Goal: Information Seeking & Learning: Learn about a topic

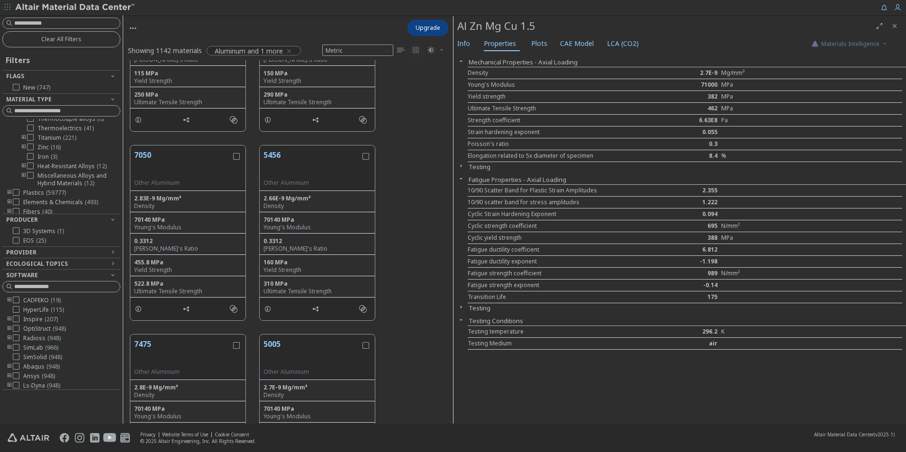
scroll to position [356, 323]
click at [462, 165] on icon "button" at bounding box center [461, 166] width 8 height 8
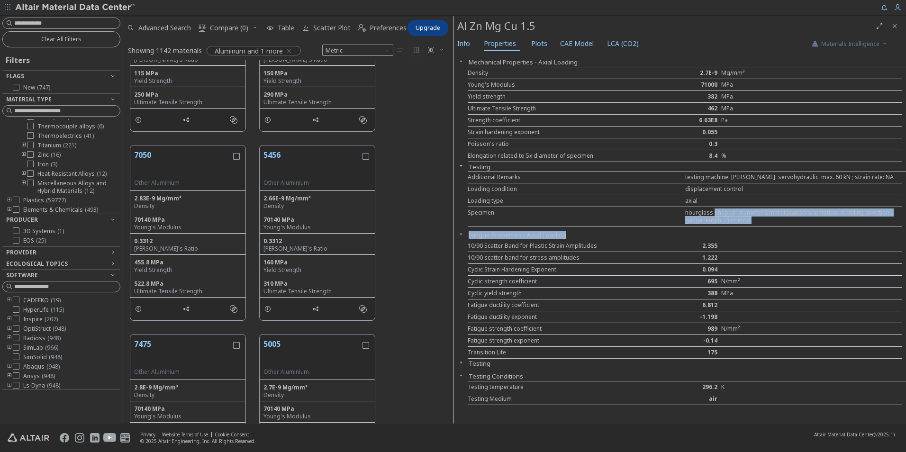
drag, startPoint x: 712, startPoint y: 212, endPoint x: 778, endPoint y: 232, distance: 68.8
click at [602, 232] on div "Mechanical Properties - Axial Loading Density 2.7E-9 Mg/mm³ Young's Modulus 710…" at bounding box center [680, 239] width 453 height 370
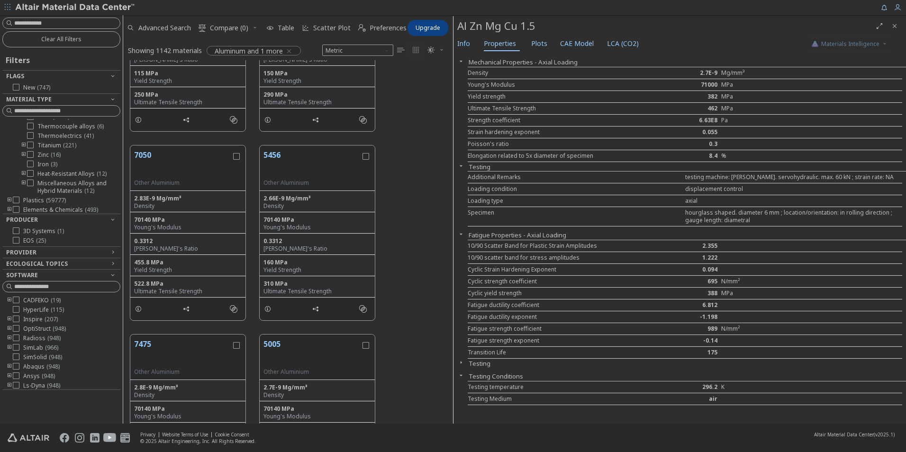
drag, startPoint x: 778, startPoint y: 232, endPoint x: 686, endPoint y: 240, distance: 92.3
click at [602, 240] on div "10/90 Scatter Band for Plastic Strain Amplitudes 2.355" at bounding box center [685, 246] width 435 height 12
click at [30, 135] on icon at bounding box center [30, 131] width 7 height 7
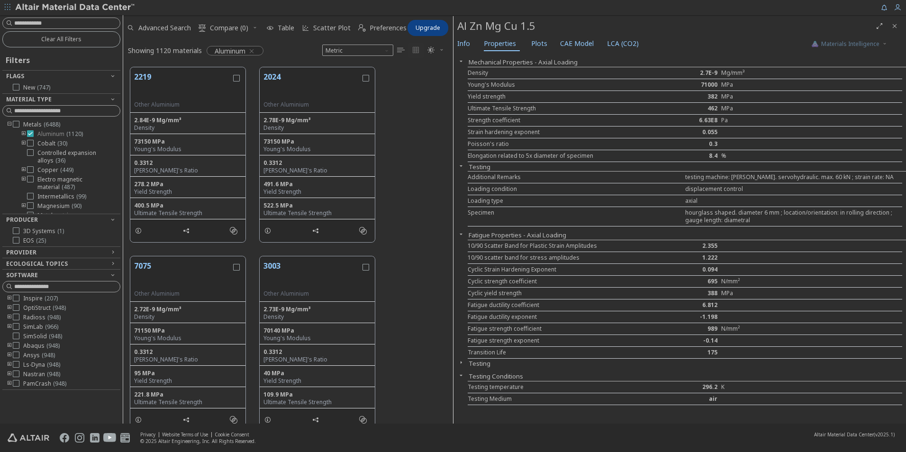
click at [29, 132] on icon at bounding box center [30, 133] width 7 height 7
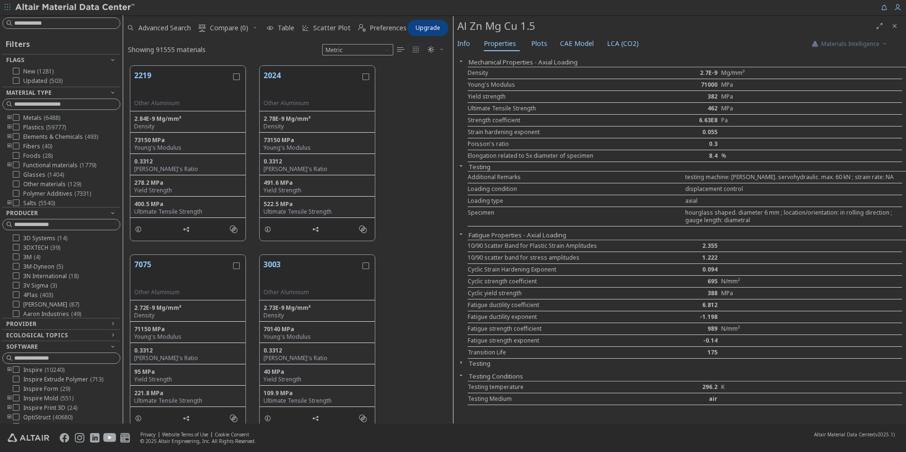
scroll to position [358, 323]
click at [9, 125] on icon "toogle group" at bounding box center [9, 128] width 7 height 8
click at [23, 135] on icon "toogle group" at bounding box center [23, 137] width 7 height 8
click at [47, 140] on div at bounding box center [44, 136] width 7 height 7
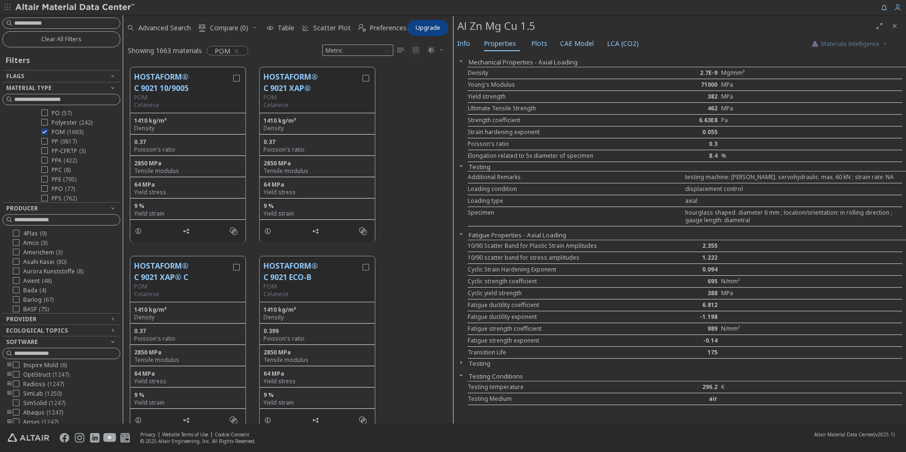
scroll to position [11, 0]
click at [159, 79] on button "HOSTAFORM® C 9021 10/9005" at bounding box center [182, 82] width 97 height 23
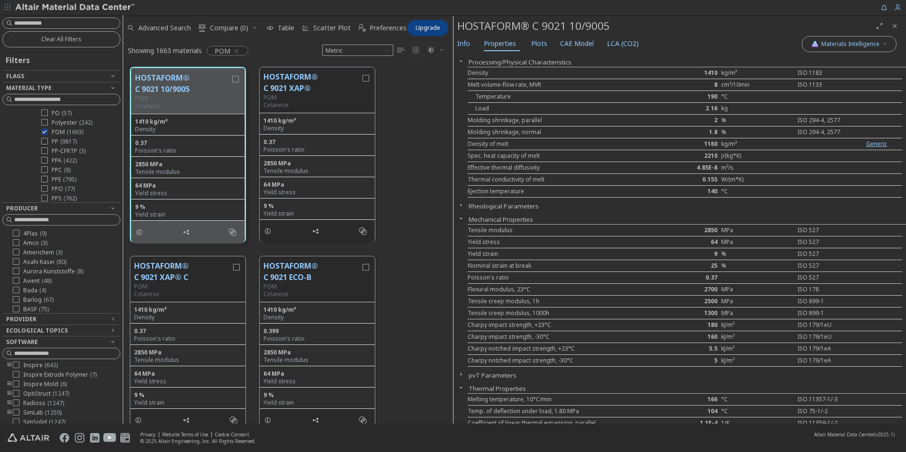
click at [461, 204] on icon "button" at bounding box center [461, 205] width 8 height 8
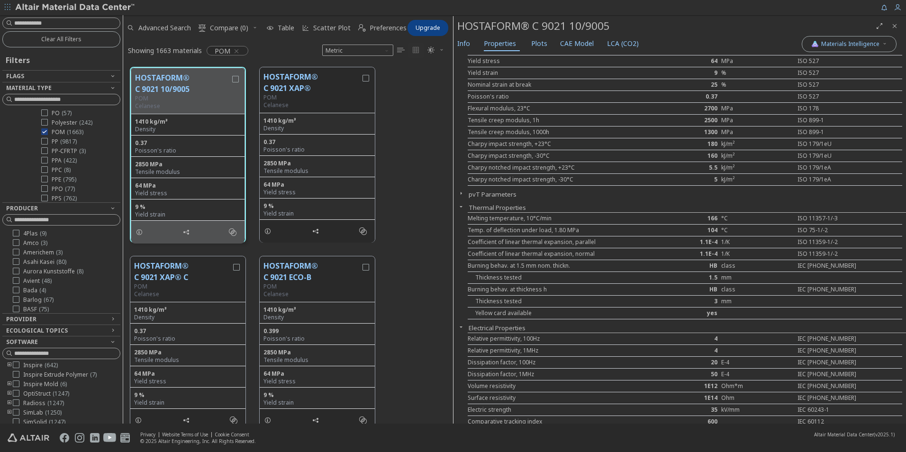
scroll to position [284, 0]
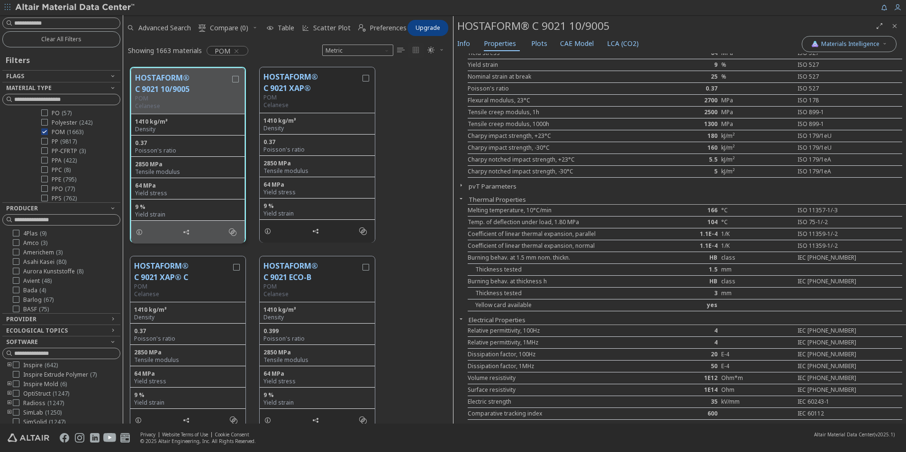
click at [461, 185] on icon "button" at bounding box center [461, 186] width 8 height 8
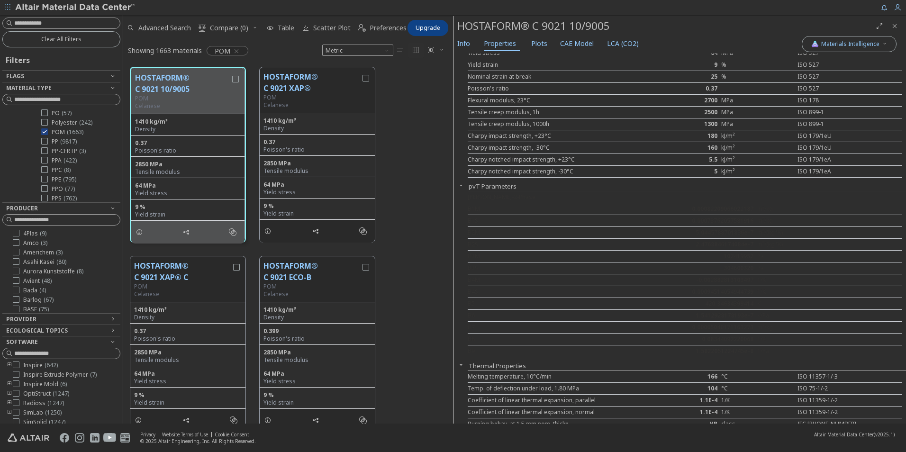
scroll to position [332, 0]
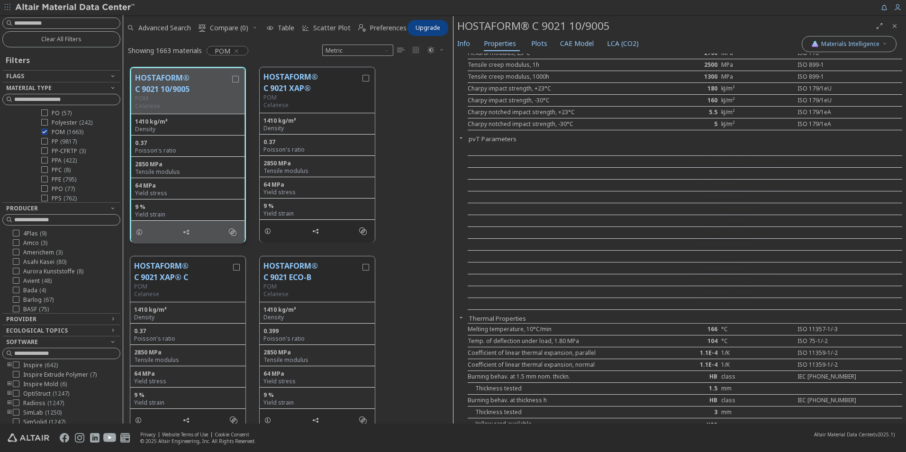
click at [461, 137] on icon "button" at bounding box center [461, 138] width 8 height 8
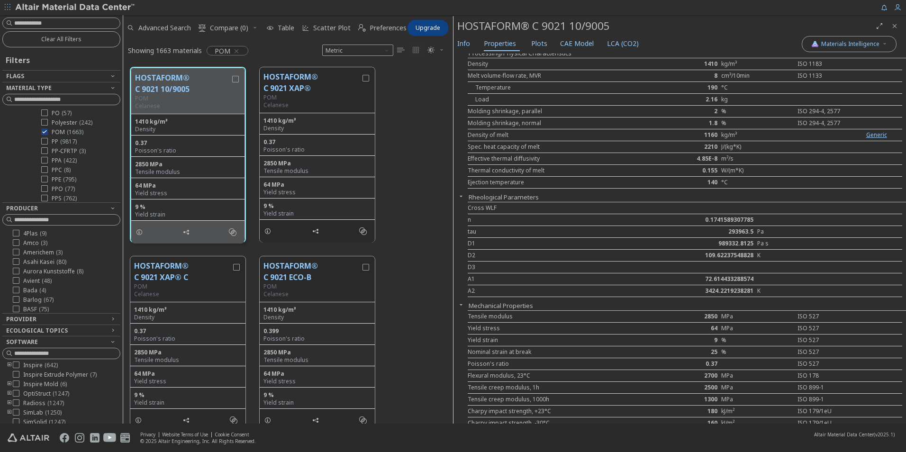
scroll to position [0, 0]
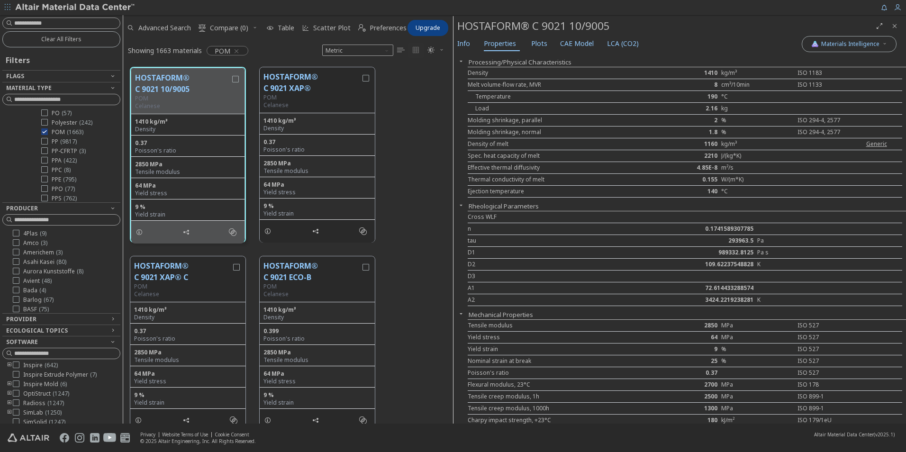
click at [602, 143] on link "Generic" at bounding box center [876, 144] width 21 height 8
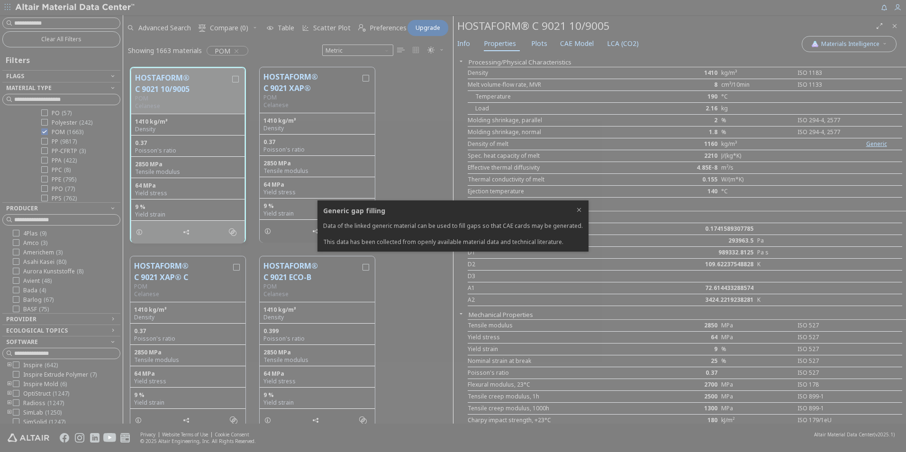
click at [576, 210] on h3 "Generic gap filling" at bounding box center [453, 210] width 260 height 9
click at [577, 210] on h3 "Generic gap filling" at bounding box center [453, 210] width 260 height 9
click at [579, 146] on div at bounding box center [453, 226] width 906 height 452
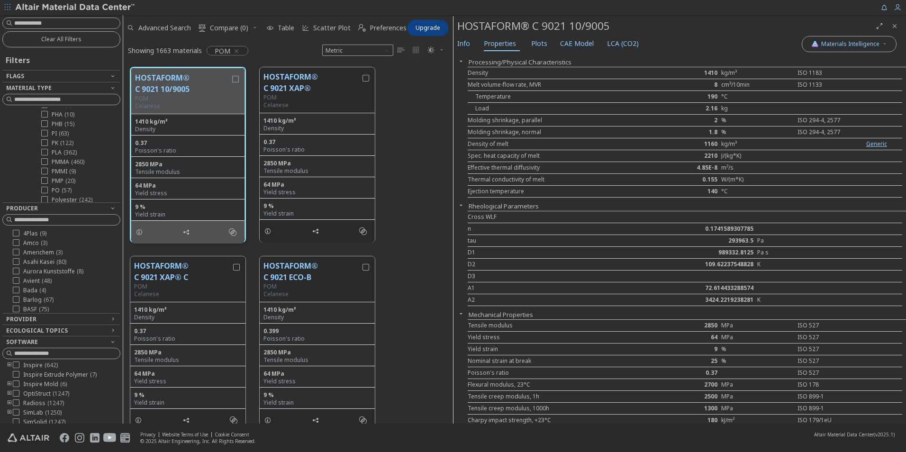
scroll to position [901, 0]
click at [99, 79] on div at bounding box center [58, 79] width 113 height 5
click at [109, 74] on icon "button" at bounding box center [113, 76] width 8 height 8
click at [109, 75] on icon "button" at bounding box center [113, 76] width 8 height 8
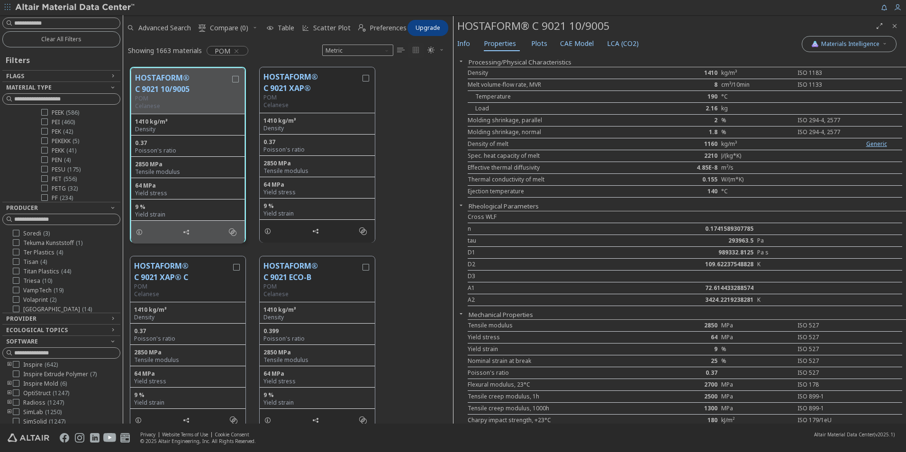
scroll to position [438, 0]
click at [100, 281] on div "Provider" at bounding box center [57, 319] width 103 height 8
click at [9, 281] on icon "toogle group" at bounding box center [9, 331] width 7 height 8
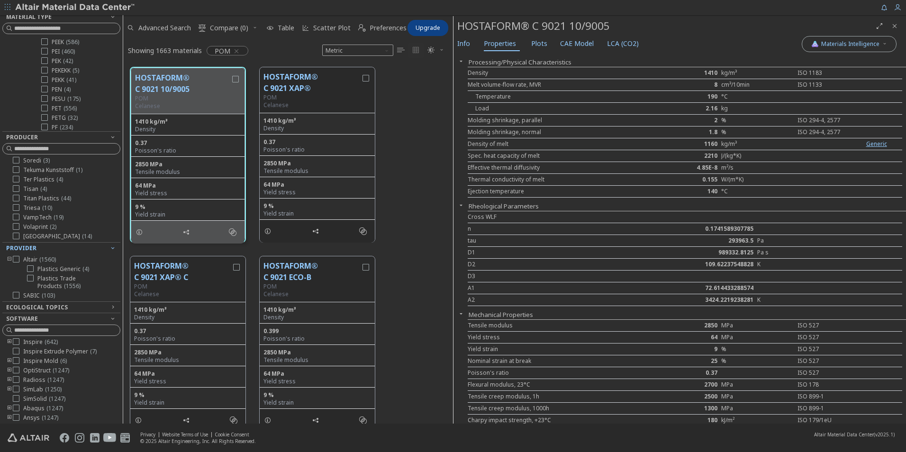
scroll to position [83, 0]
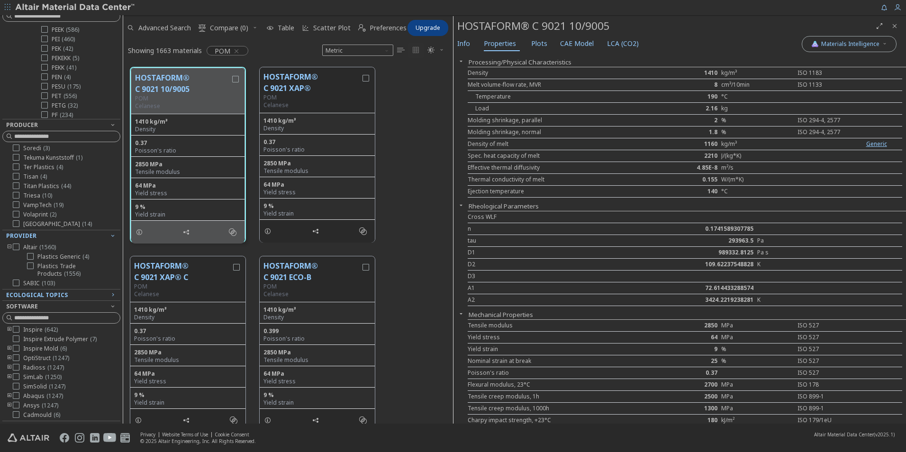
click at [63, 281] on span "Ecological Topics" at bounding box center [37, 295] width 62 height 8
click at [18, 281] on icon at bounding box center [16, 323] width 7 height 7
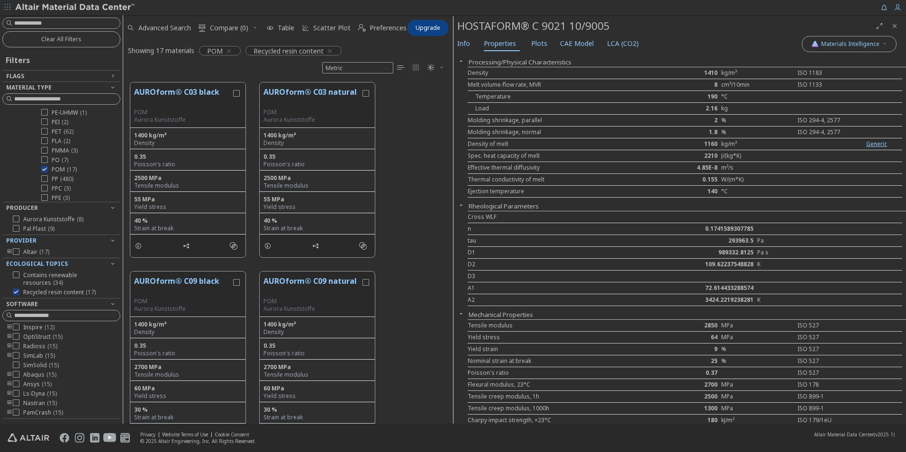
click at [402, 160] on div "AUROform® C03 black POM Aurora Kunststoffe 1400 kg/m³ Density 0.35 Poisson's ra…" at bounding box center [288, 169] width 330 height 189
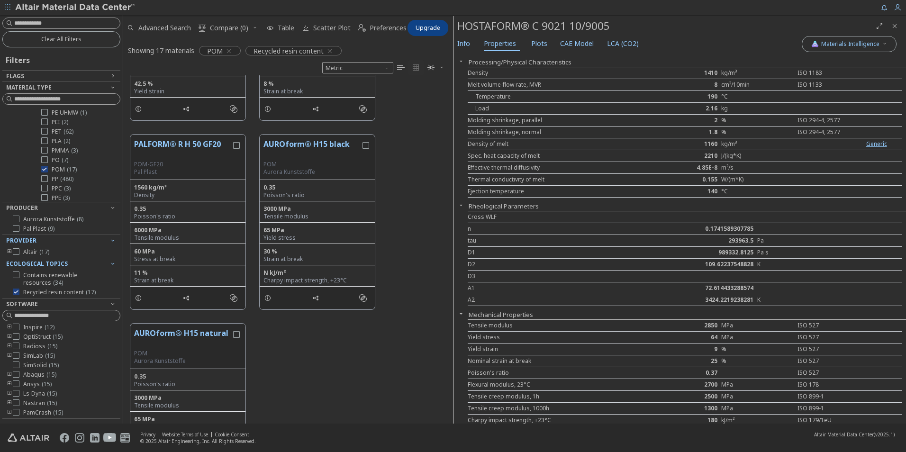
scroll to position [1354, 0]
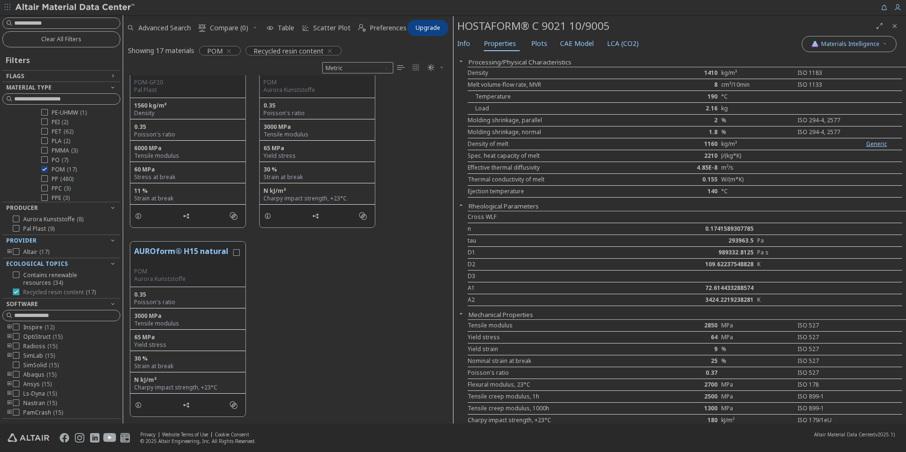
click at [16, 281] on icon at bounding box center [16, 292] width 7 height 7
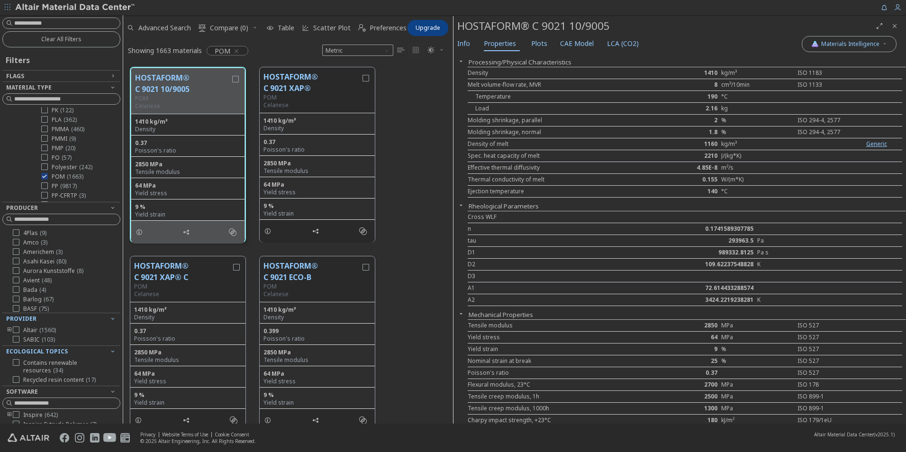
scroll to position [1043, 0]
click at [44, 182] on icon at bounding box center [44, 178] width 7 height 7
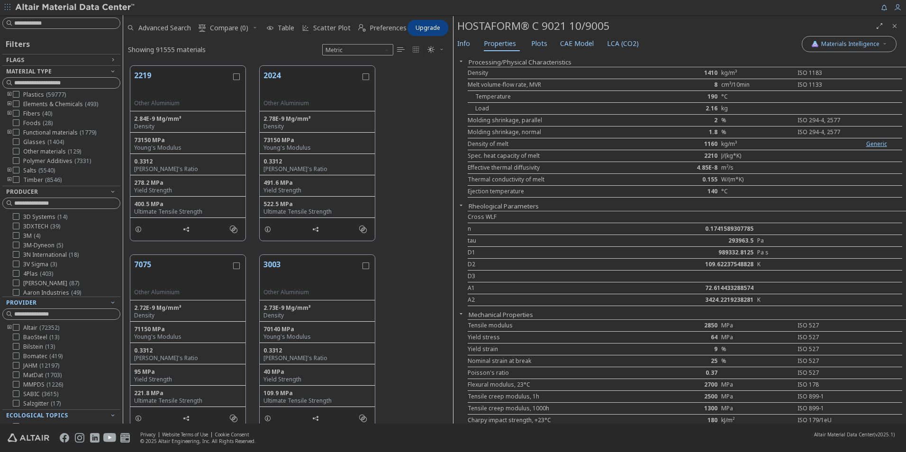
scroll to position [30, 0]
click at [20, 82] on input at bounding box center [67, 82] width 106 height 9
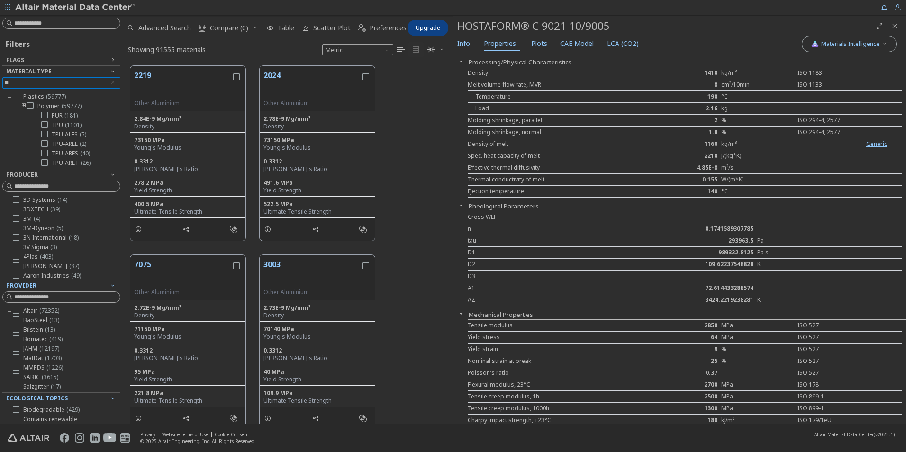
type input "*"
type input "**"
click at [45, 114] on icon at bounding box center [44, 115] width 7 height 7
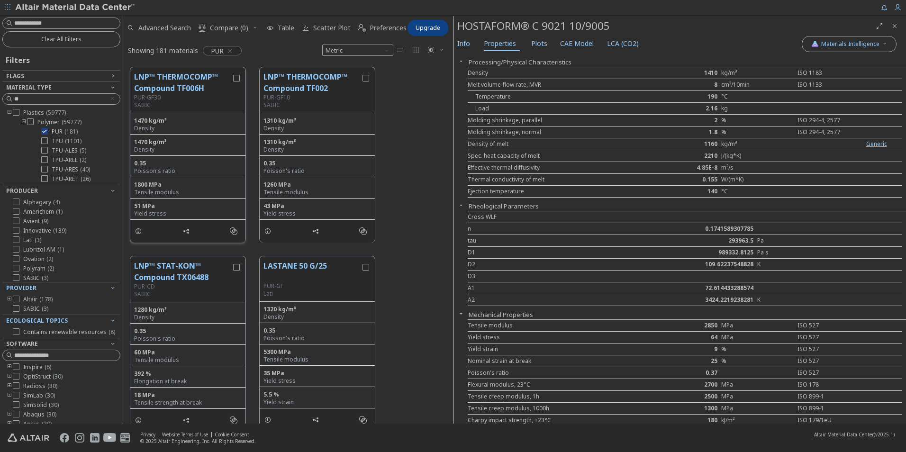
click at [177, 79] on button "LNP™ THERMOCOMP™ Compound TF006H" at bounding box center [182, 82] width 97 height 23
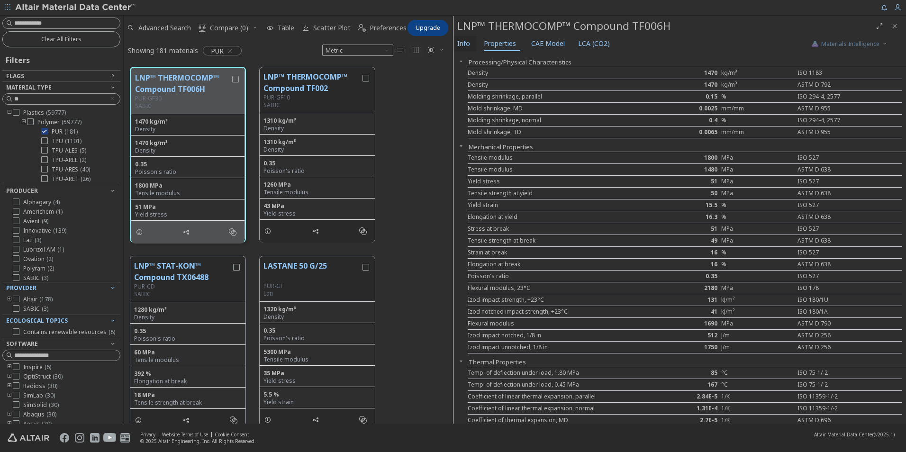
click at [465, 45] on span "Info" at bounding box center [463, 43] width 13 height 15
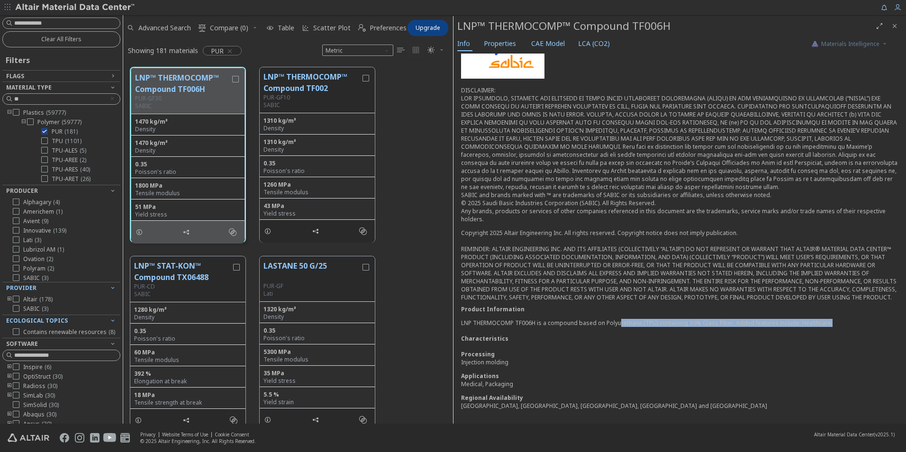
drag, startPoint x: 618, startPoint y: 323, endPoint x: 838, endPoint y: 321, distance: 220.4
click at [602, 281] on p "LNP THERMOCOMP TF006H is a compound based on Polyurethane (TPU) containing 30% …" at bounding box center [679, 323] width 437 height 8
click at [602, 281] on div "Processing" at bounding box center [679, 354] width 437 height 8
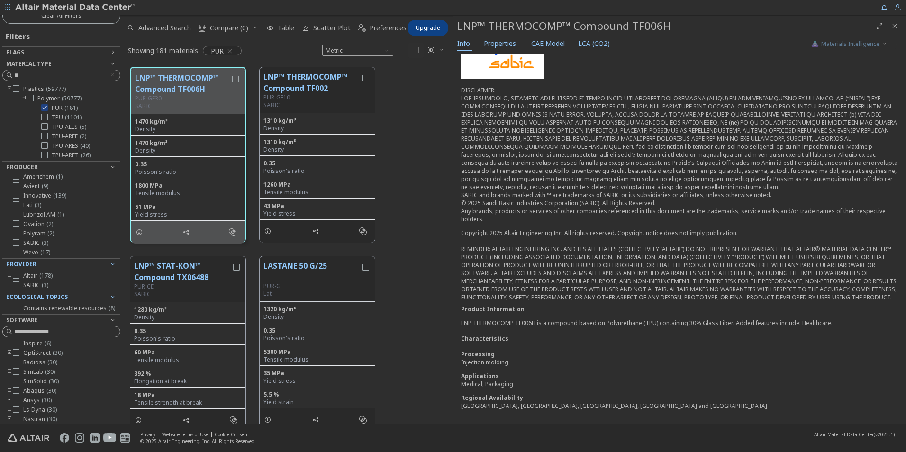
scroll to position [45, 0]
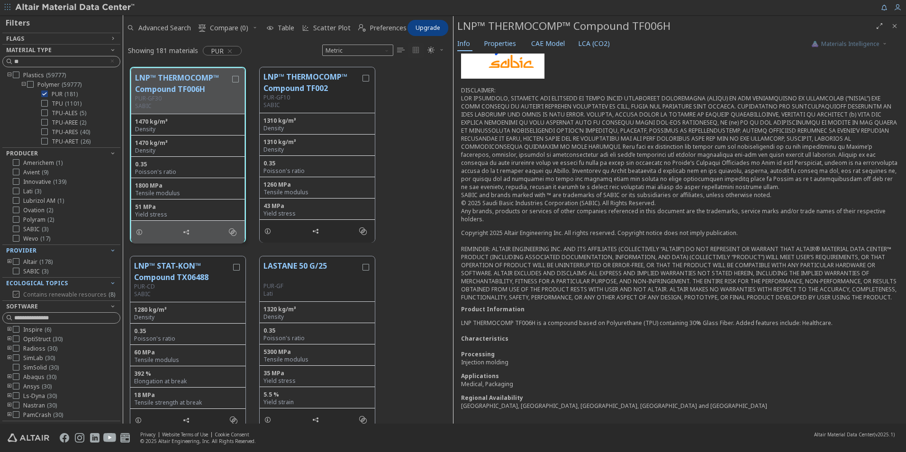
click at [16, 281] on icon at bounding box center [16, 294] width 7 height 7
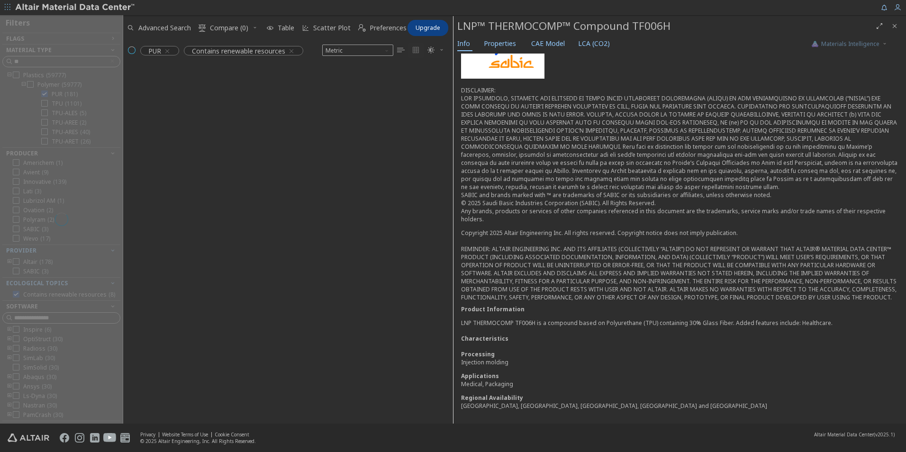
scroll to position [341, 323]
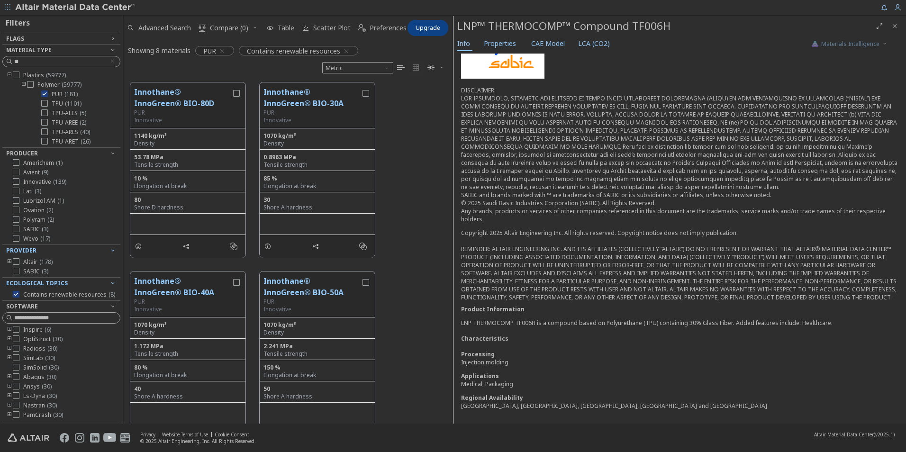
click at [13, 281] on icon at bounding box center [16, 294] width 7 height 7
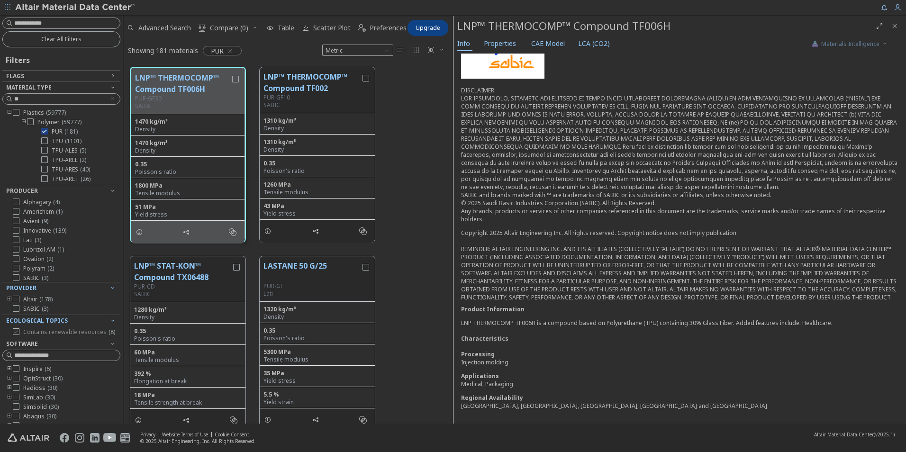
click at [13, 281] on icon at bounding box center [16, 331] width 7 height 7
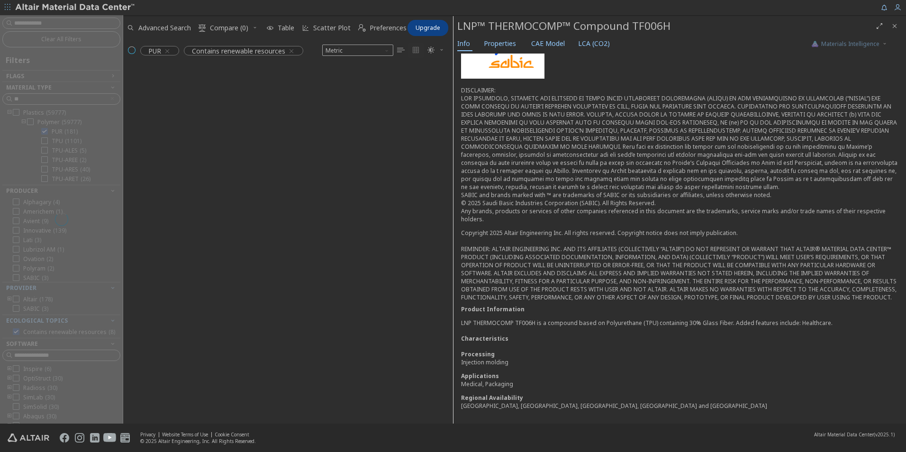
scroll to position [341, 323]
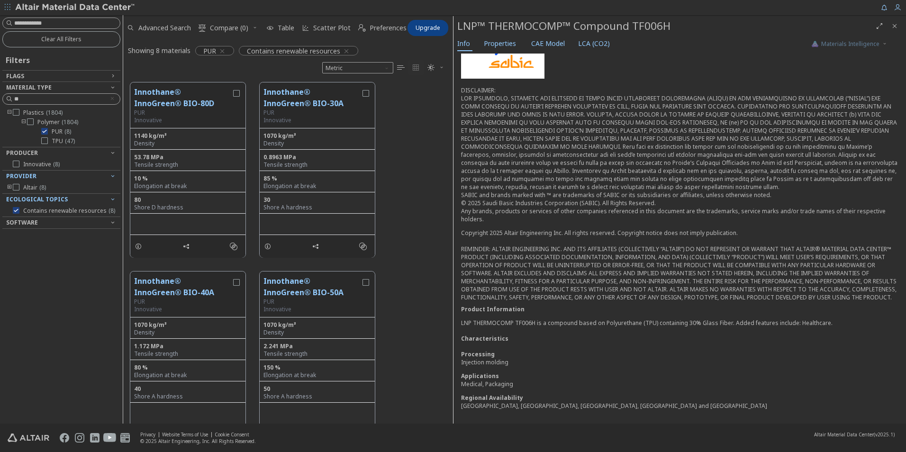
click at [17, 212] on div at bounding box center [58, 214] width 113 height 5
click at [15, 209] on icon at bounding box center [16, 210] width 7 height 7
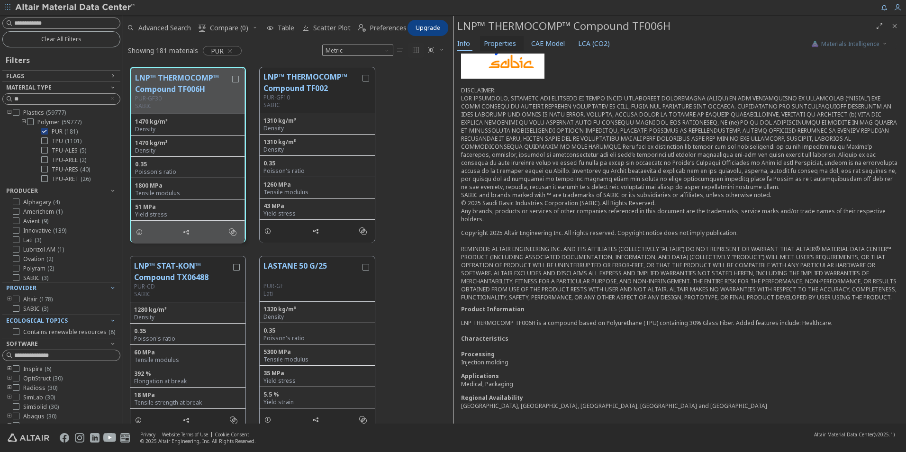
click at [501, 45] on span "Properties" at bounding box center [500, 43] width 32 height 15
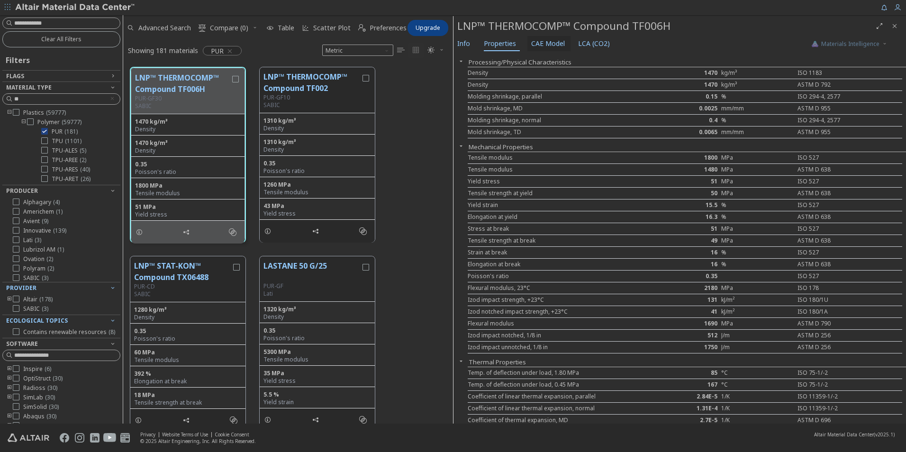
click at [542, 46] on span "CAE Model" at bounding box center [548, 43] width 34 height 15
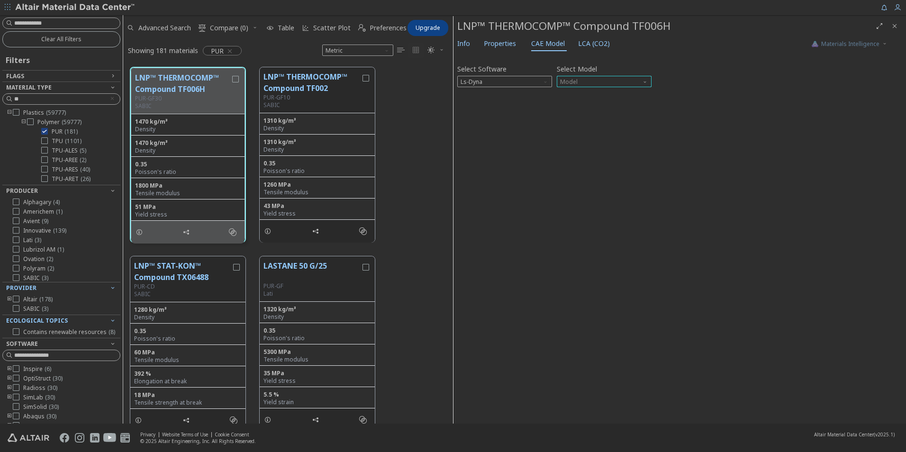
click at [572, 82] on span "Model" at bounding box center [604, 81] width 95 height 11
click at [592, 80] on span "Model" at bounding box center [604, 81] width 95 height 11
click at [595, 48] on span "LCA (CO2)" at bounding box center [594, 43] width 32 height 15
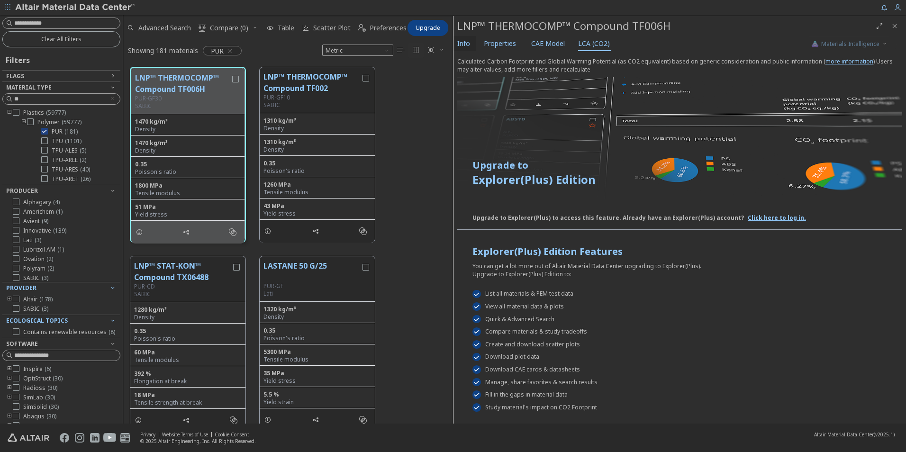
click at [465, 43] on span "Info" at bounding box center [463, 43] width 13 height 15
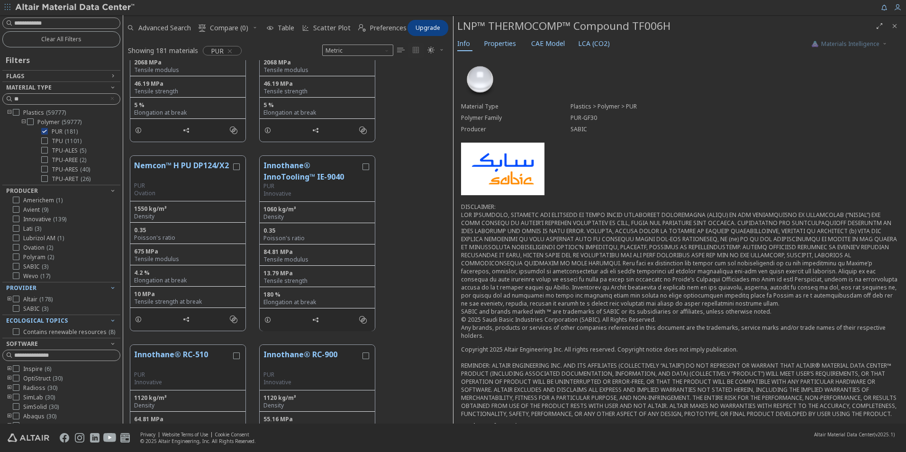
scroll to position [0, 0]
click at [44, 129] on icon at bounding box center [44, 131] width 7 height 7
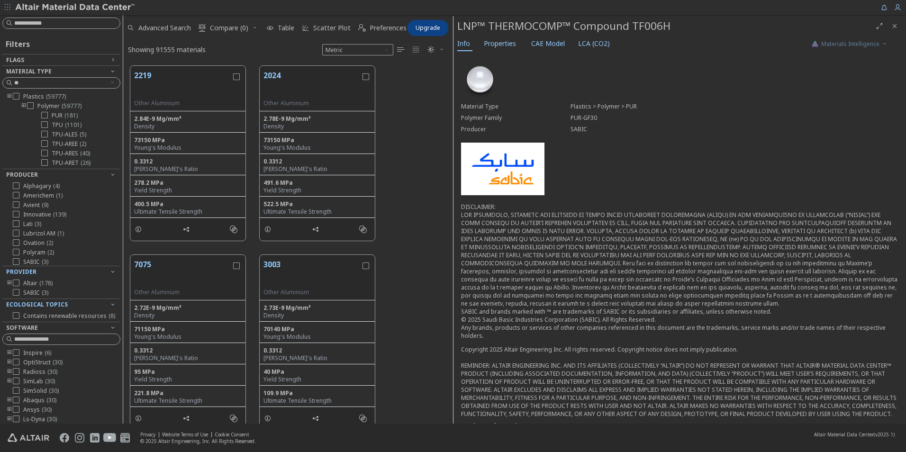
scroll to position [358, 323]
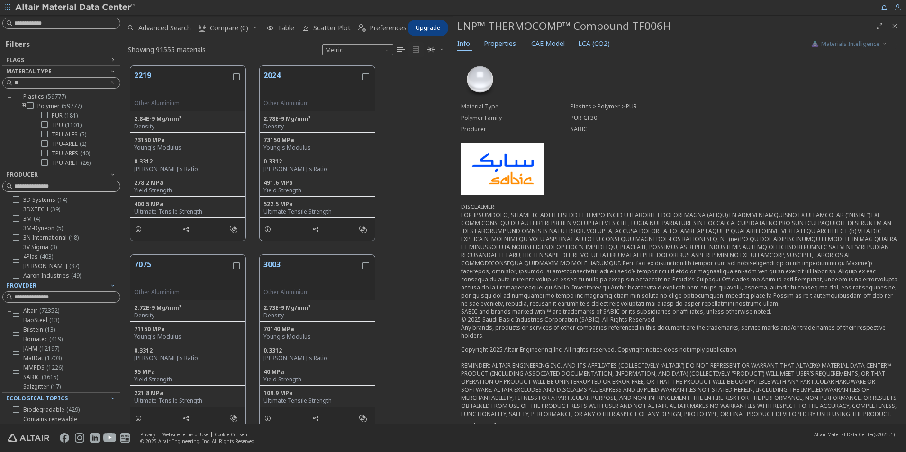
click at [40, 185] on input at bounding box center [67, 186] width 106 height 9
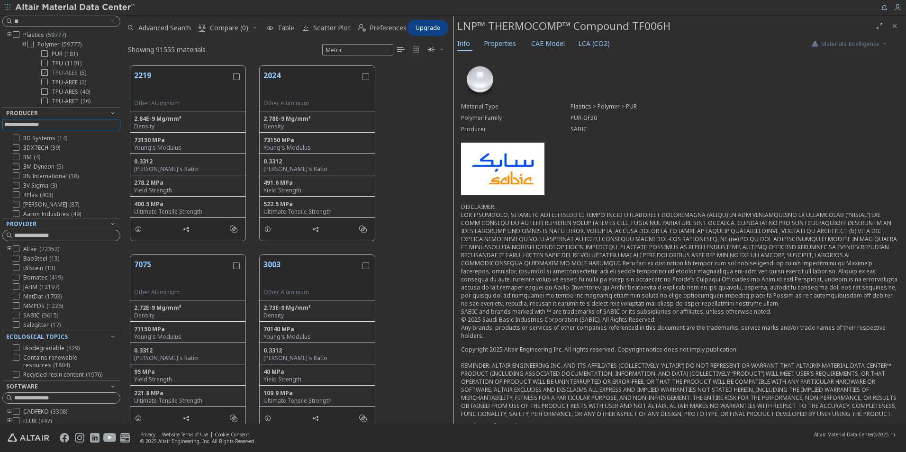
scroll to position [0, 0]
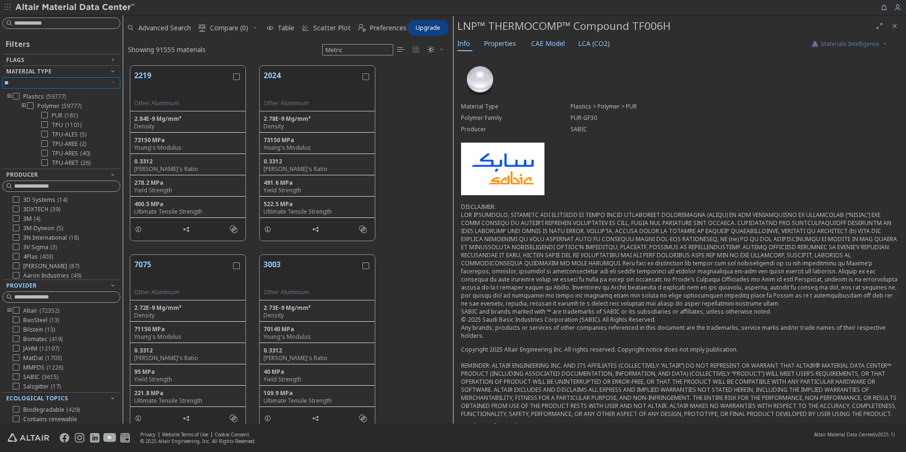
drag, startPoint x: 46, startPoint y: 86, endPoint x: -165, endPoint y: 86, distance: 211.4
click at [0, 86] on html "Feedback Filters Flags New ( 1281 ) Updated ( 503 ) Material Type ** Plastics (…" at bounding box center [453, 226] width 906 height 452
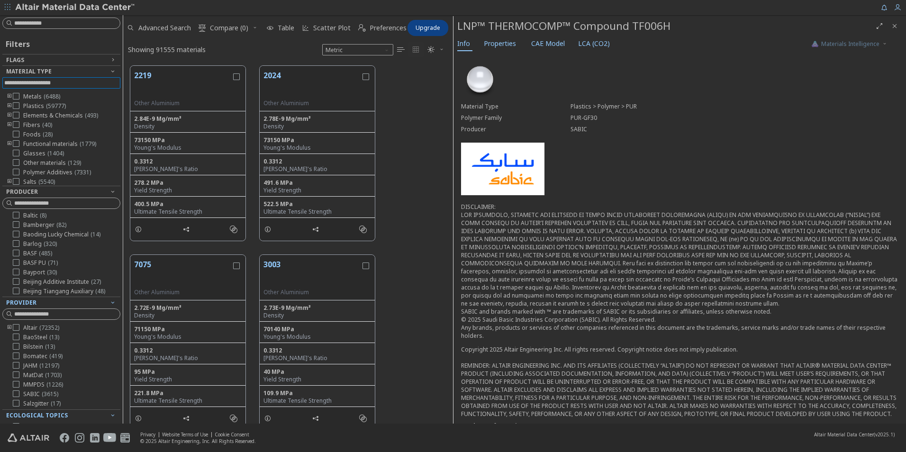
scroll to position [664, 0]
click at [15, 265] on icon at bounding box center [16, 262] width 7 height 7
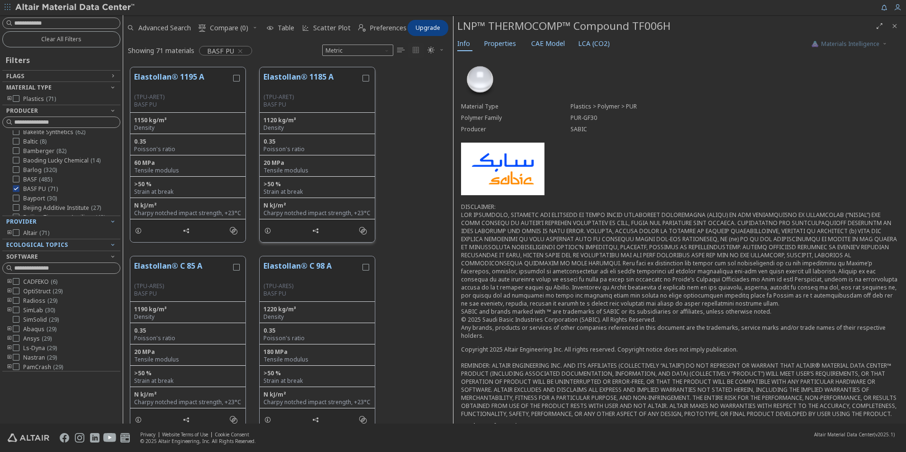
click at [283, 73] on button "Elastollan® 1185 A" at bounding box center [312, 82] width 97 height 22
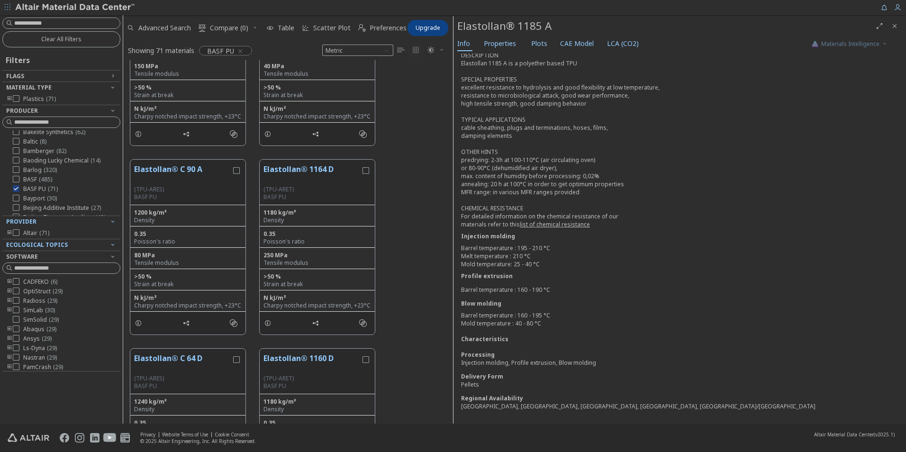
scroll to position [521, 0]
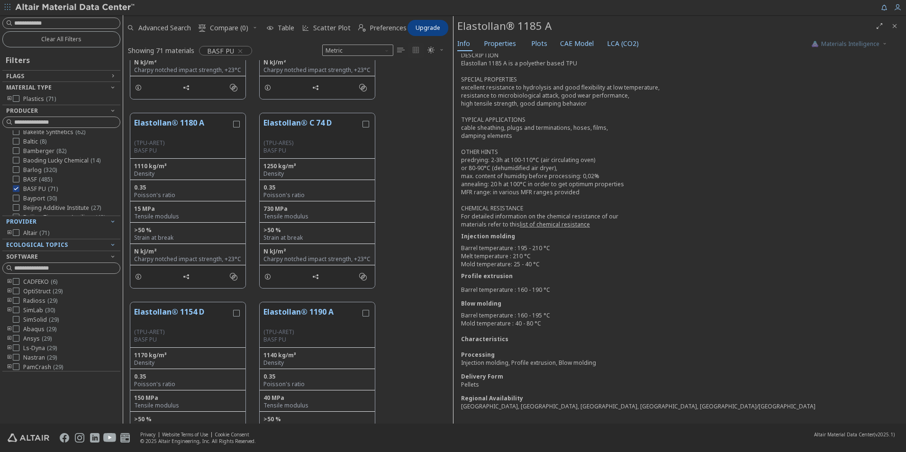
drag, startPoint x: 39, startPoint y: 40, endPoint x: 122, endPoint y: 36, distance: 83.0
click at [39, 40] on button "Clear All Filters" at bounding box center [61, 39] width 118 height 16
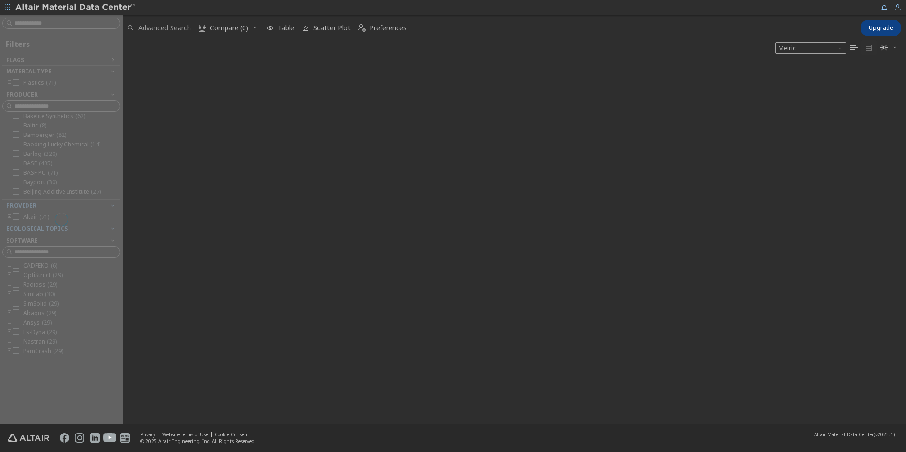
click at [174, 25] on span "Advanced Search" at bounding box center [164, 28] width 53 height 7
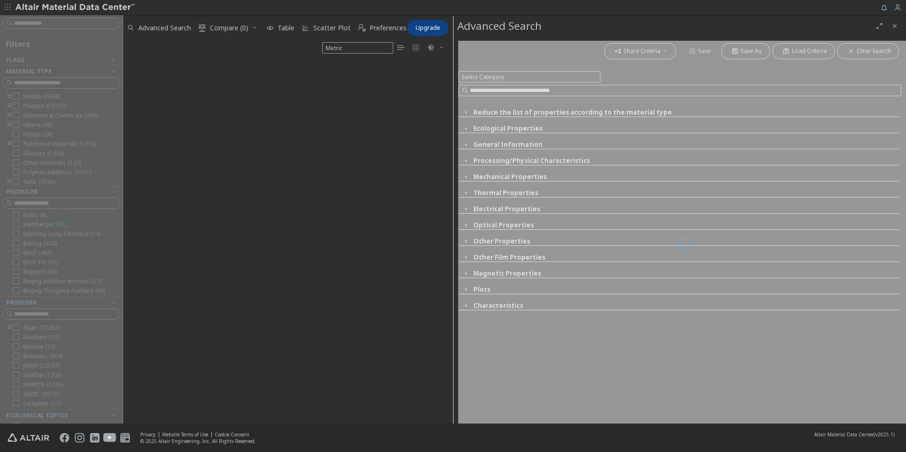
scroll to position [358, 323]
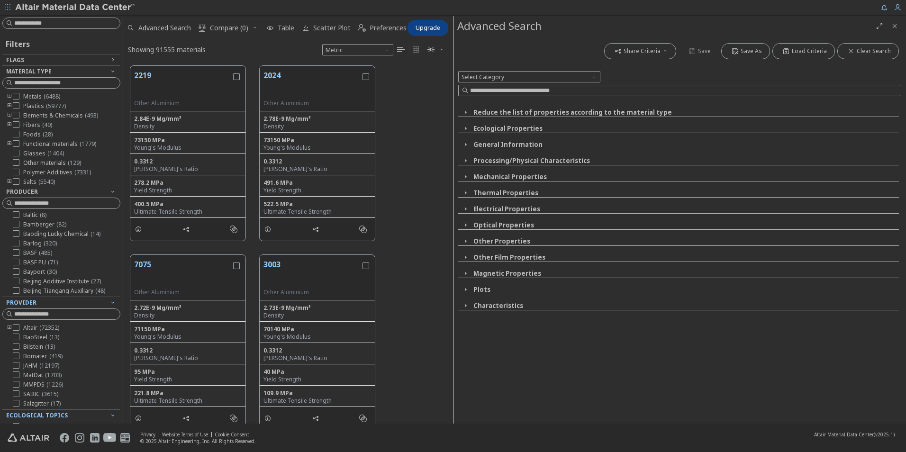
click at [463, 144] on icon "button" at bounding box center [466, 145] width 8 height 8
click at [464, 143] on icon "button" at bounding box center [466, 145] width 8 height 8
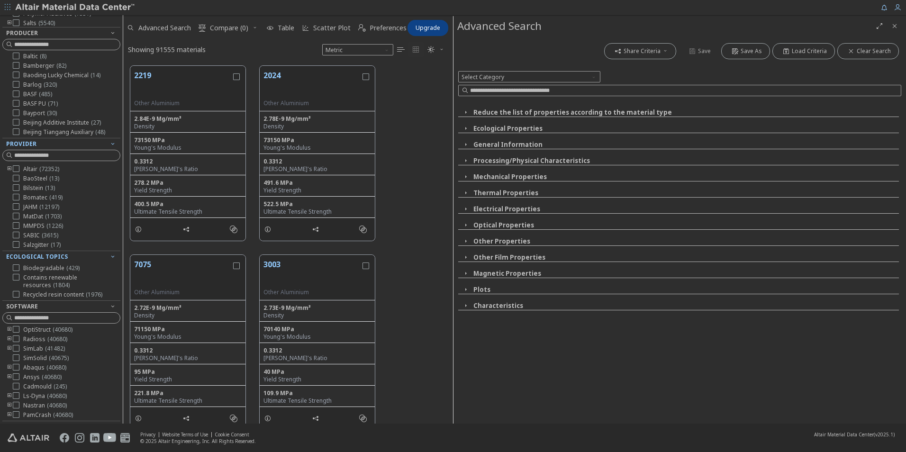
scroll to position [111, 0]
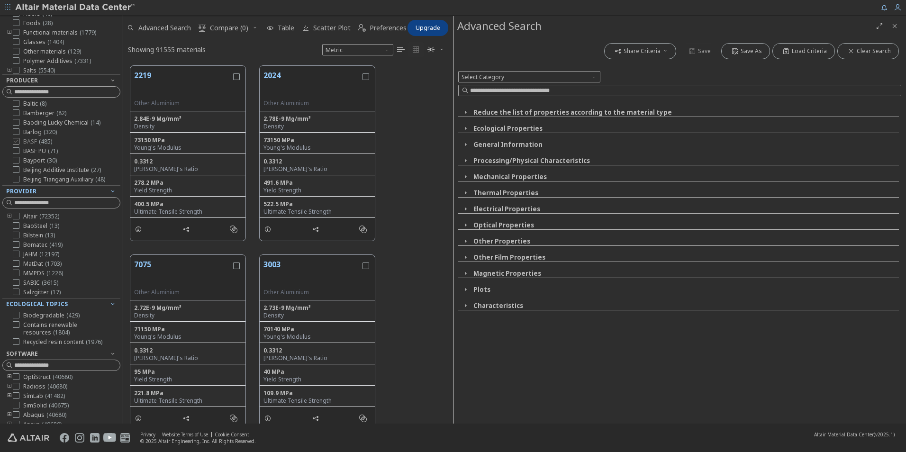
click at [18, 145] on icon at bounding box center [16, 141] width 7 height 7
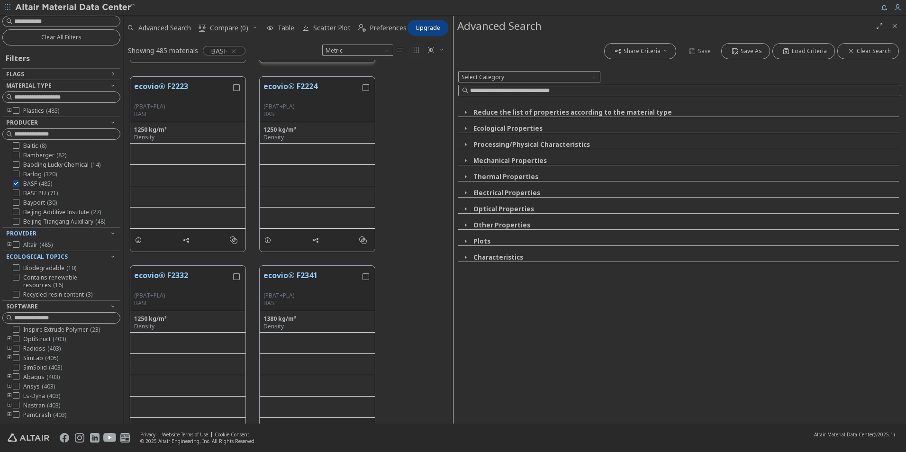
scroll to position [190, 0]
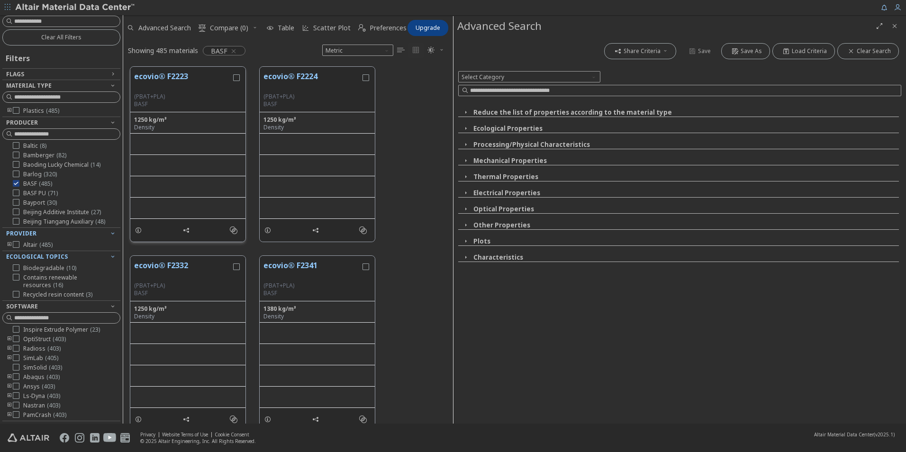
click at [158, 75] on button "ecovio® F2223" at bounding box center [182, 82] width 97 height 22
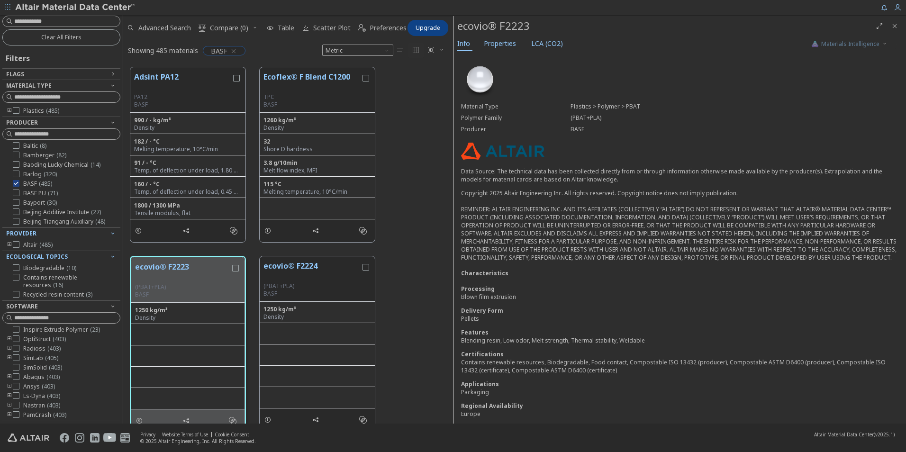
click at [237, 50] on icon "button" at bounding box center [234, 51] width 8 height 8
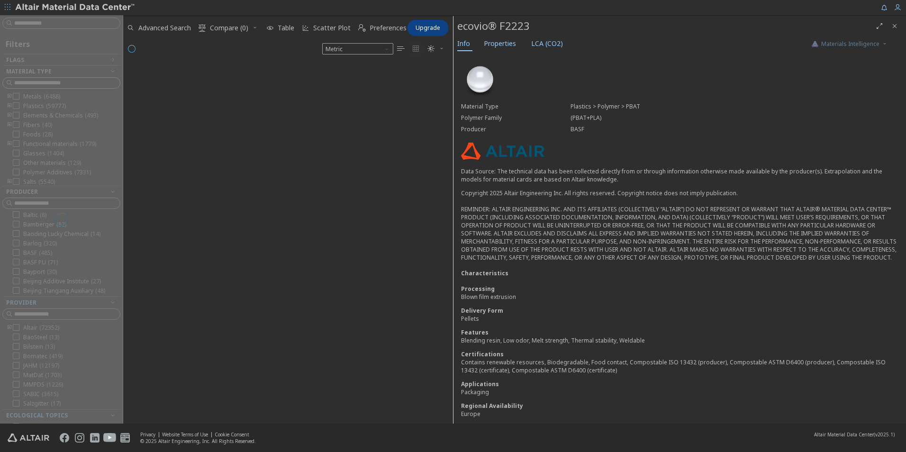
scroll to position [358, 323]
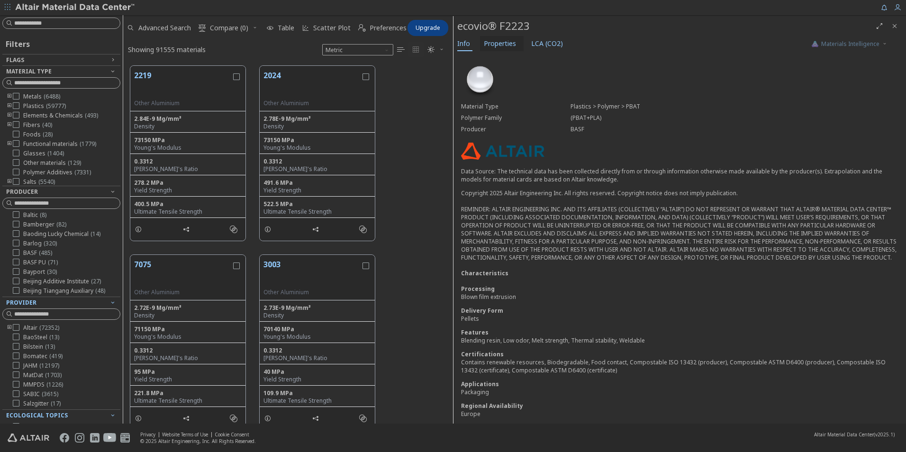
click at [495, 40] on span "Properties" at bounding box center [500, 43] width 32 height 15
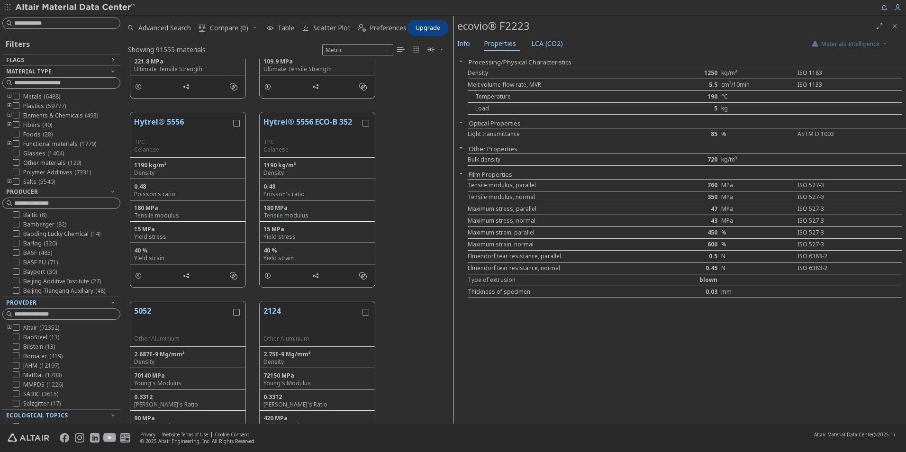
scroll to position [0, 0]
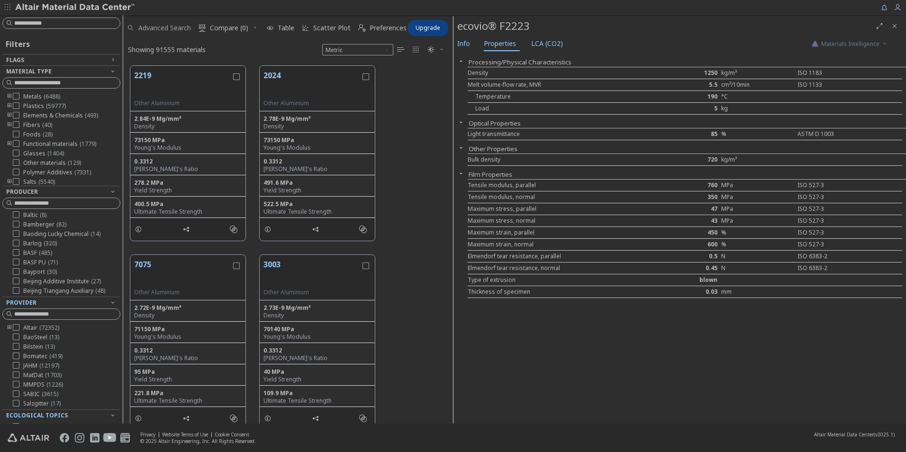
click at [153, 31] on span "Advanced Search" at bounding box center [164, 28] width 53 height 7
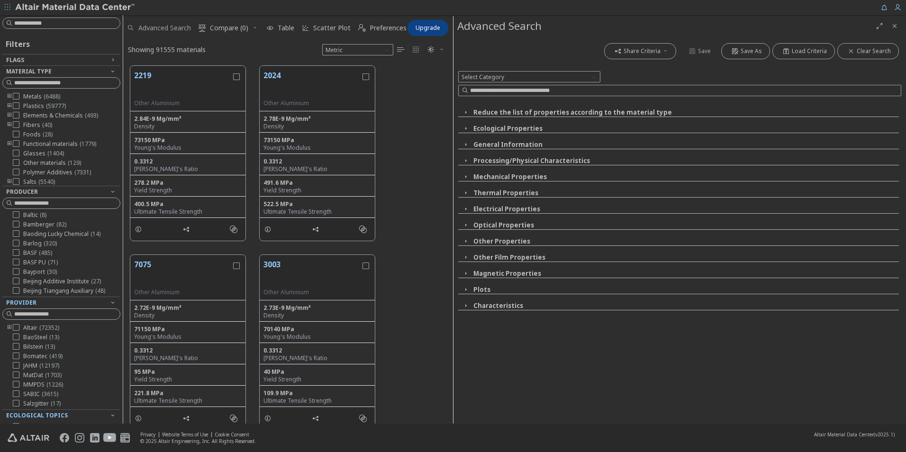
click at [168, 31] on span "Advanced Search" at bounding box center [164, 28] width 53 height 7
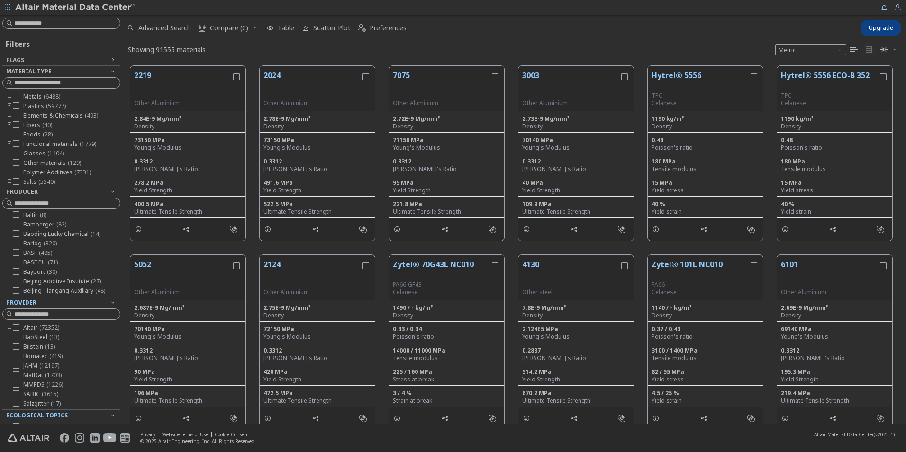
scroll to position [358, 776]
click at [232, 26] on span "Compare (0)" at bounding box center [229, 28] width 38 height 7
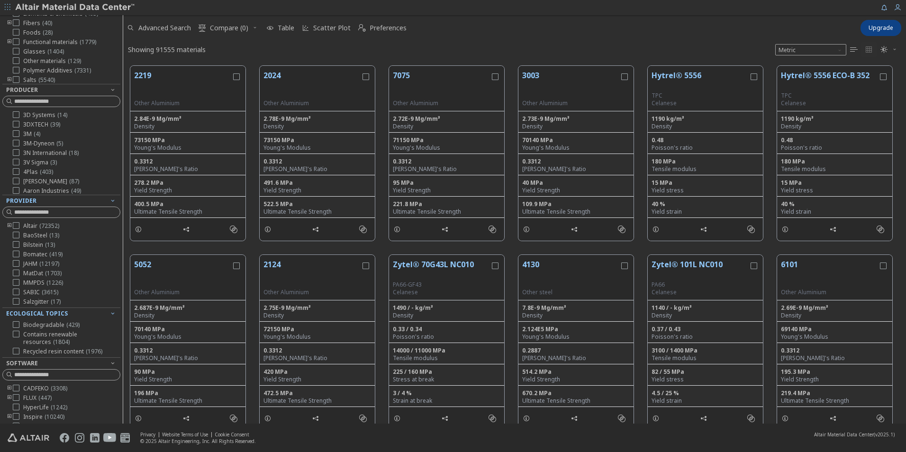
scroll to position [17, 0]
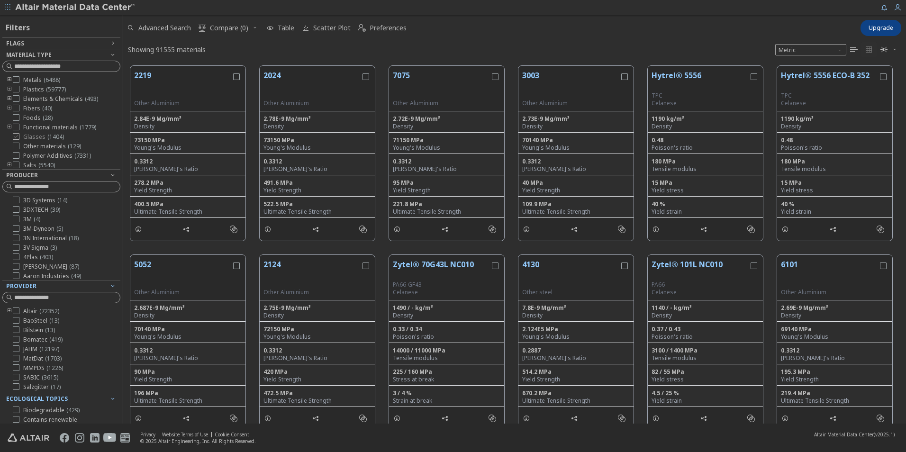
click at [17, 137] on icon at bounding box center [16, 136] width 7 height 7
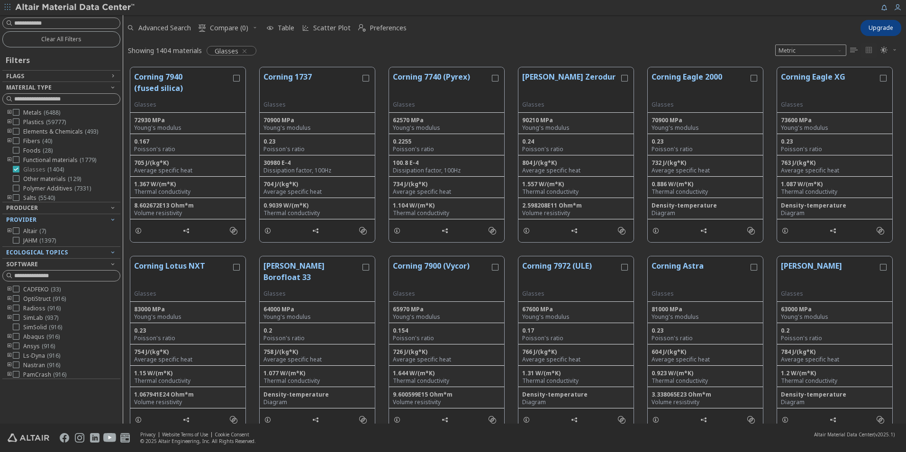
click at [18, 170] on icon at bounding box center [16, 169] width 7 height 7
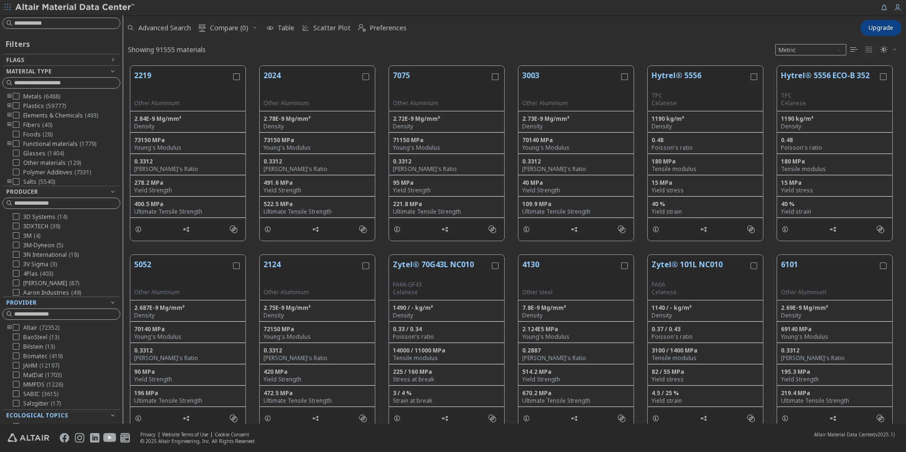
scroll to position [358, 776]
click at [48, 82] on input at bounding box center [67, 82] width 106 height 9
click at [20, 45] on div "Filters" at bounding box center [18, 42] width 32 height 23
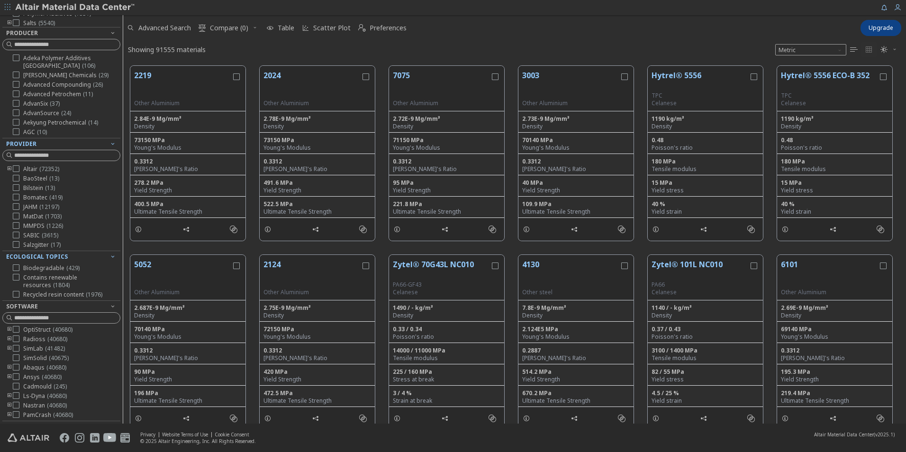
scroll to position [85, 0]
click at [328, 42] on div "Showing 91555 materials Metric   " at bounding box center [514, 49] width 783 height 18
click at [186, 26] on span "Advanced Search" at bounding box center [164, 28] width 53 height 7
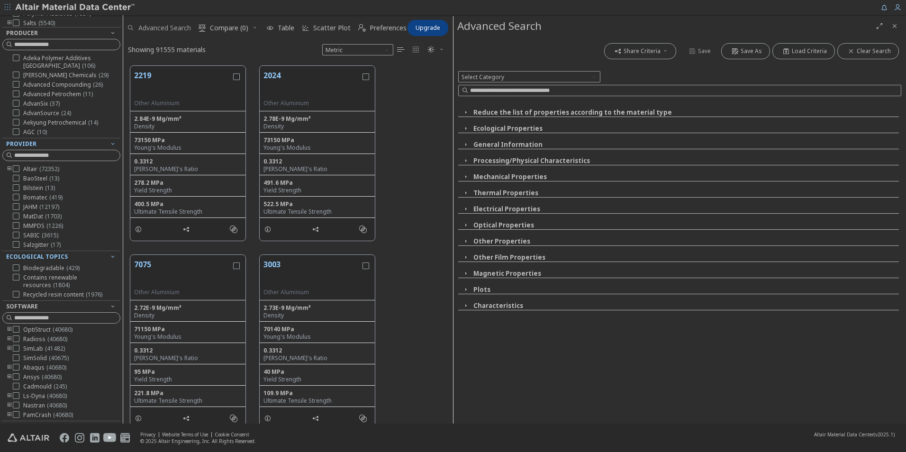
scroll to position [358, 323]
click at [465, 112] on icon "button" at bounding box center [466, 113] width 8 height 8
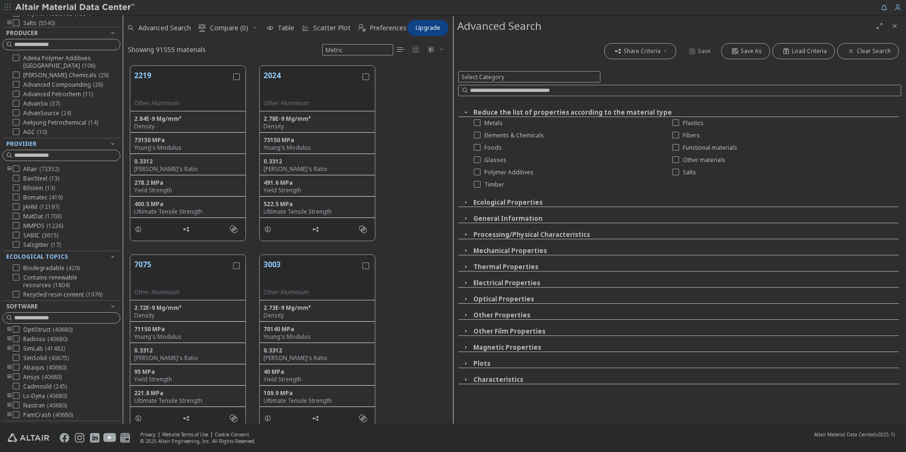
click at [465, 112] on icon "button" at bounding box center [466, 113] width 8 height 8
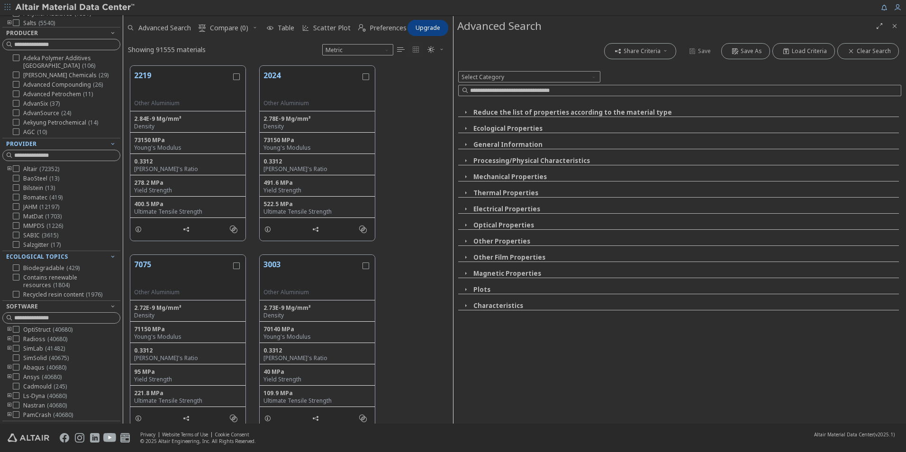
click at [464, 125] on icon "button" at bounding box center [466, 129] width 8 height 8
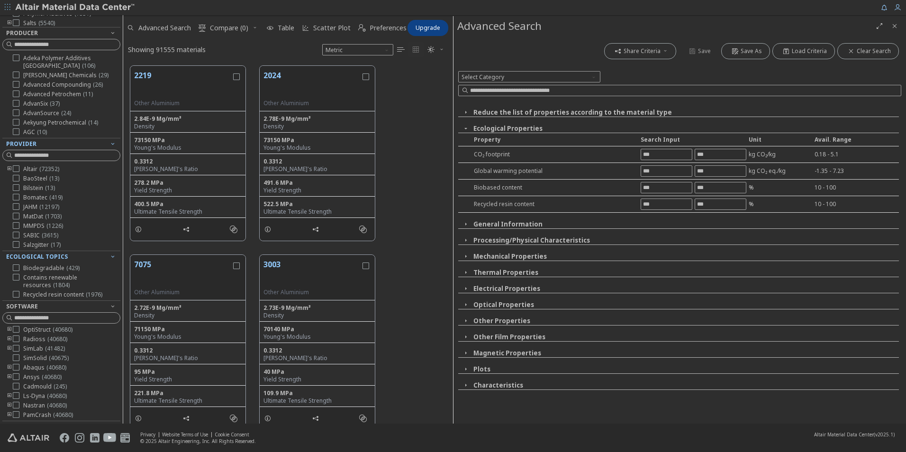
click at [464, 125] on icon "button" at bounding box center [466, 129] width 8 height 8
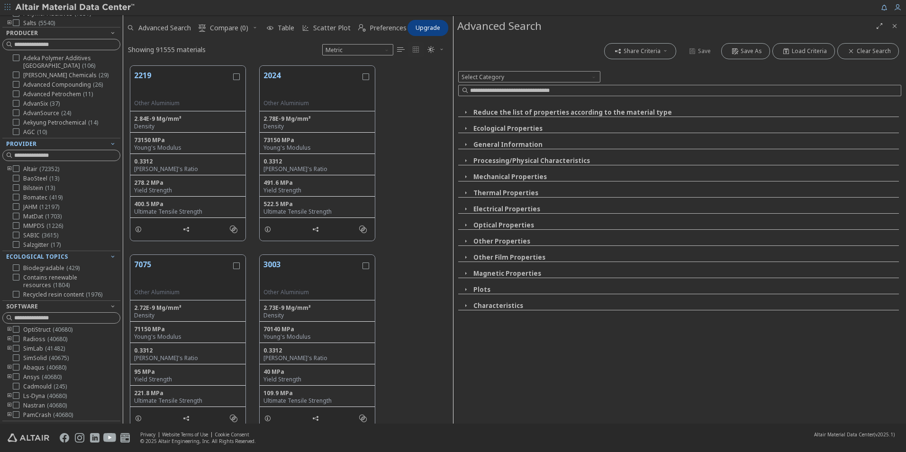
click at [464, 145] on icon "button" at bounding box center [466, 145] width 8 height 8
click at [470, 157] on icon "button" at bounding box center [471, 161] width 8 height 8
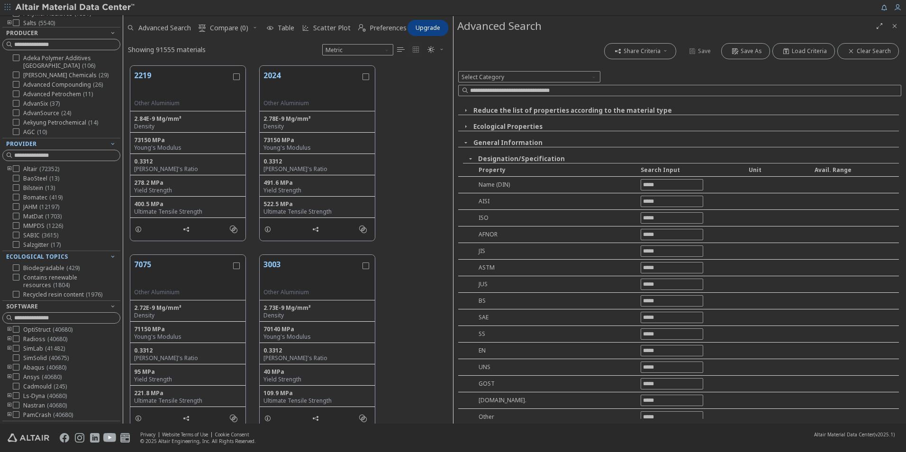
scroll to position [0, 0]
click at [473, 162] on icon "button" at bounding box center [471, 161] width 8 height 8
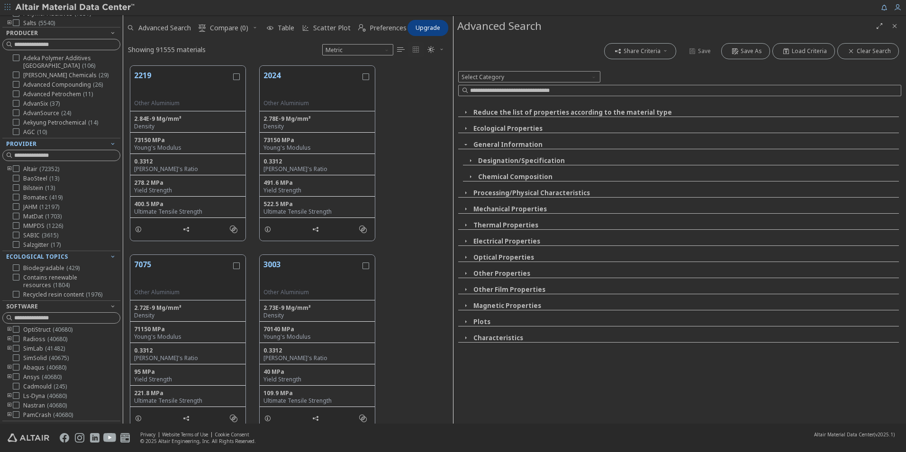
click at [466, 144] on icon "button" at bounding box center [466, 145] width 8 height 8
click at [464, 159] on icon "button" at bounding box center [466, 161] width 8 height 8
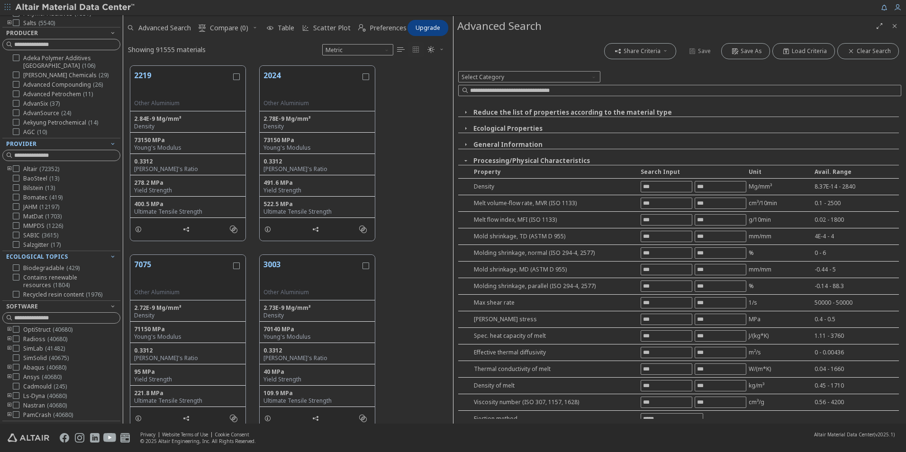
click at [467, 159] on icon "button" at bounding box center [466, 161] width 8 height 8
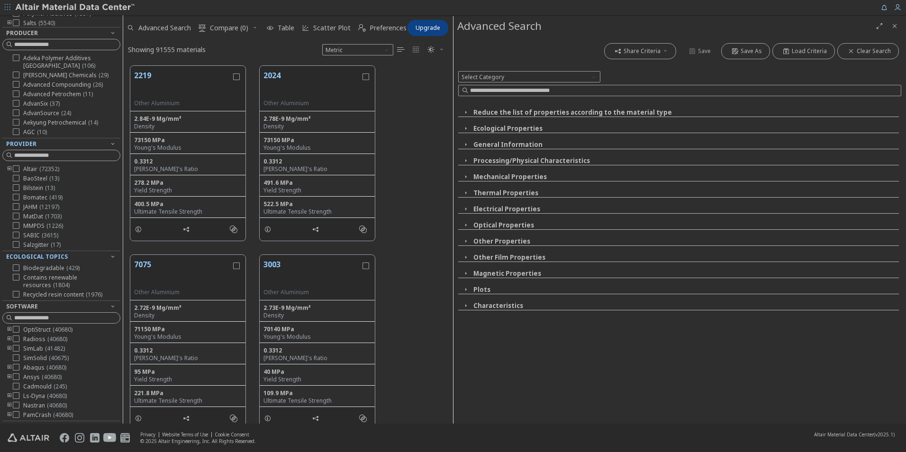
click at [467, 174] on icon "button" at bounding box center [466, 177] width 8 height 8
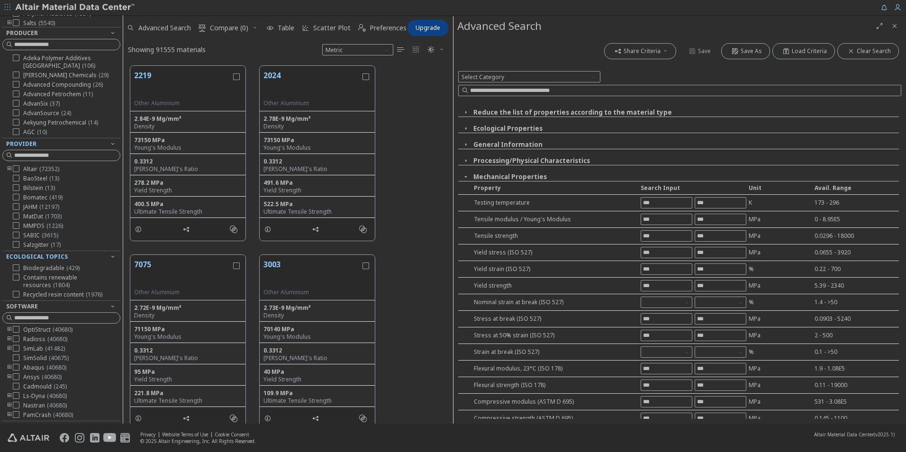
click at [465, 176] on icon "button" at bounding box center [466, 177] width 8 height 8
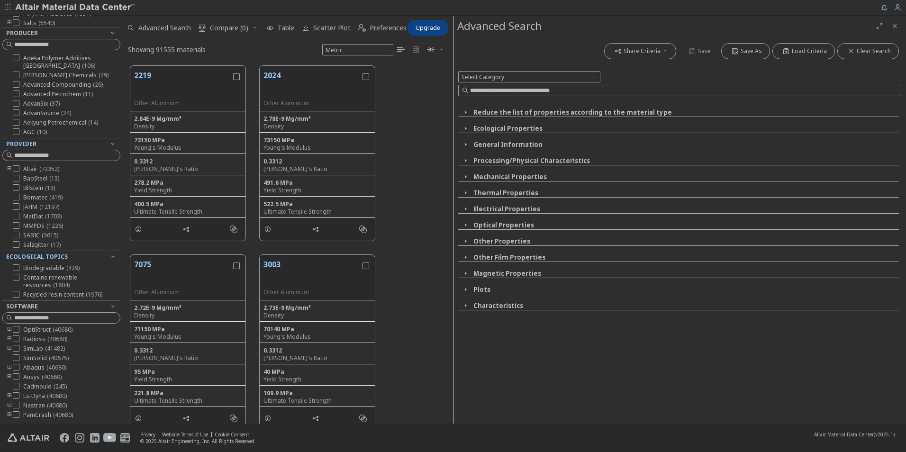
click at [466, 281] on icon "button" at bounding box center [466, 306] width 8 height 8
click at [470, 281] on icon "button" at bounding box center [471, 322] width 8 height 8
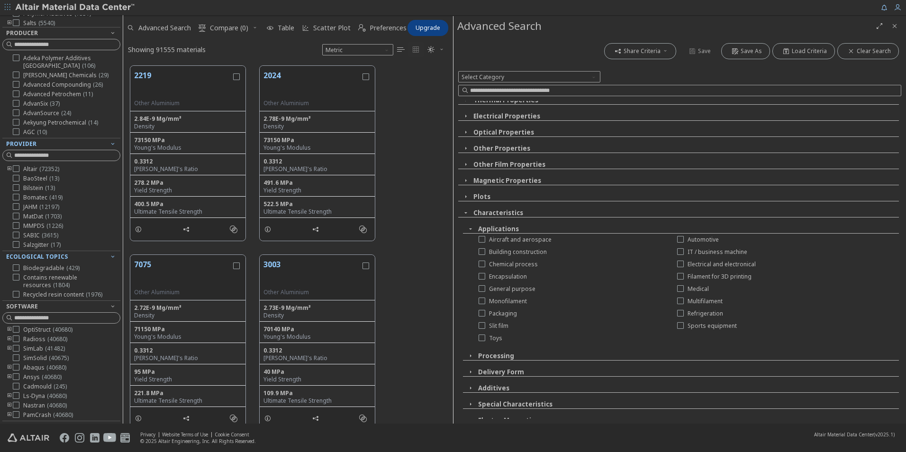
scroll to position [95, 0]
click at [602, 238] on icon at bounding box center [680, 237] width 7 height 7
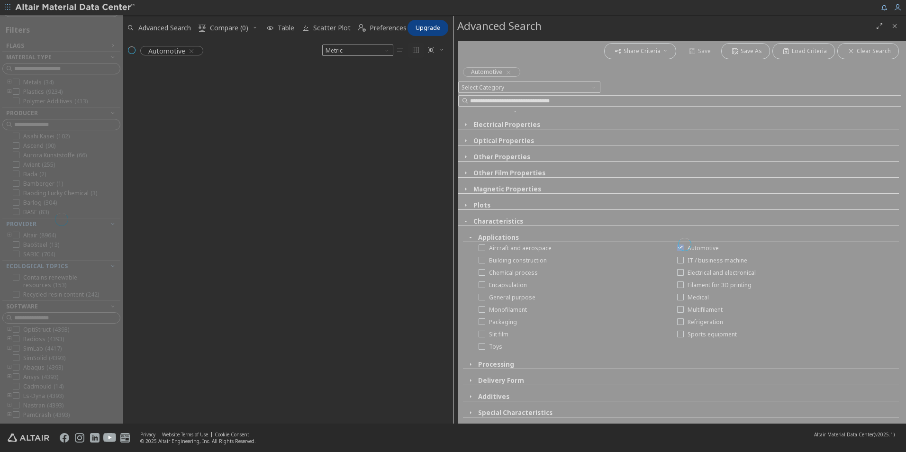
scroll to position [19, 0]
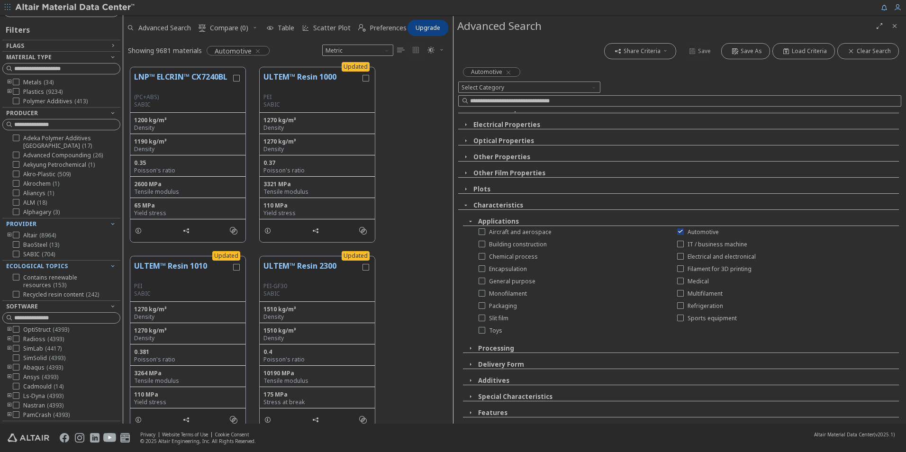
click at [469, 281] on icon "button" at bounding box center [471, 365] width 8 height 8
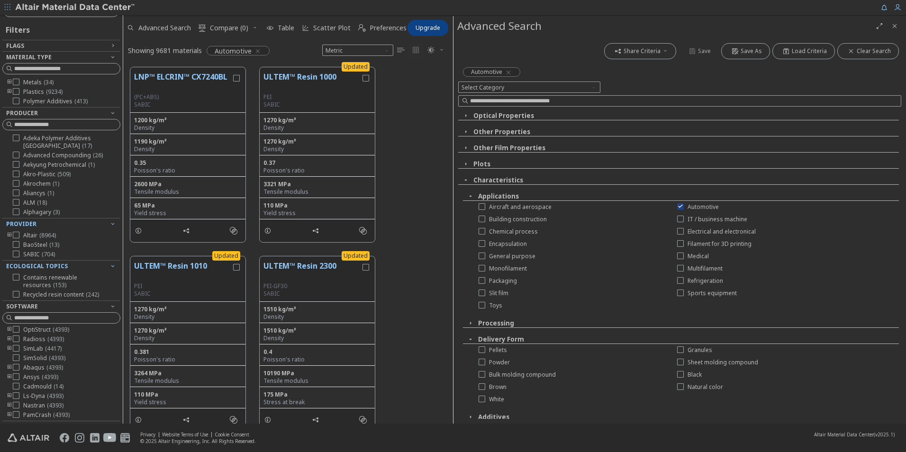
scroll to position [142, 0]
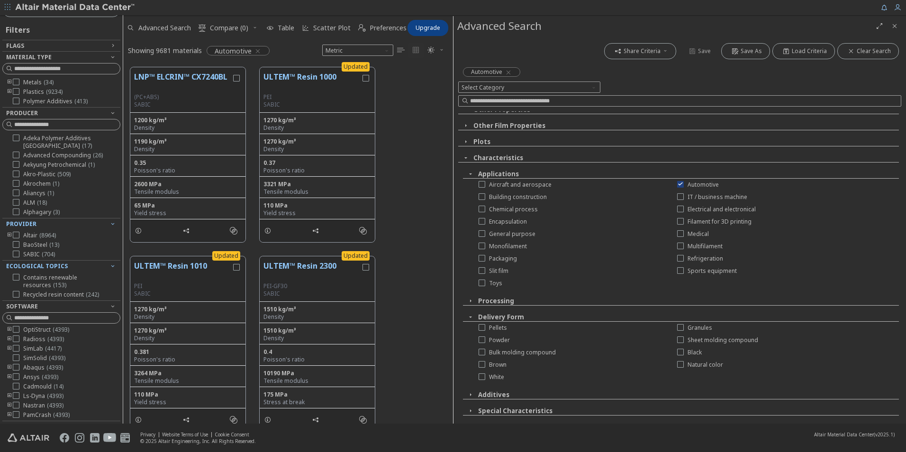
click at [470, 281] on icon "button" at bounding box center [471, 317] width 8 height 8
click at [8, 91] on icon "toogle group" at bounding box center [9, 92] width 7 height 8
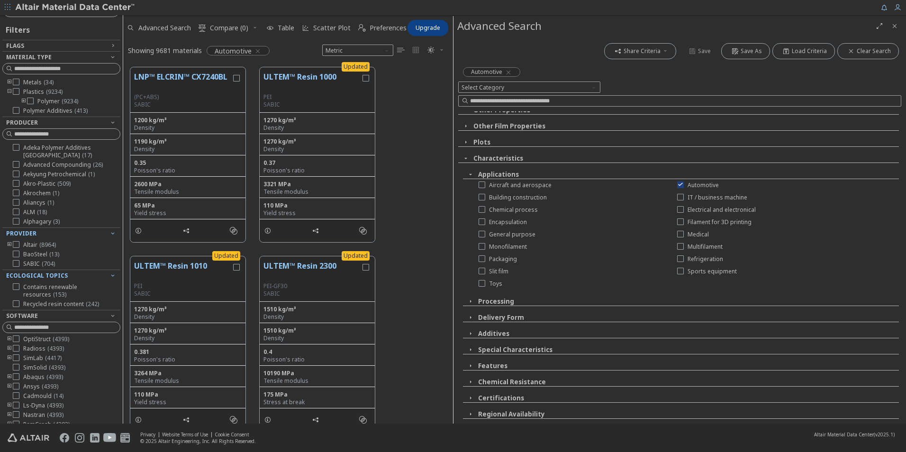
click at [23, 100] on icon "toogle group" at bounding box center [23, 102] width 7 height 8
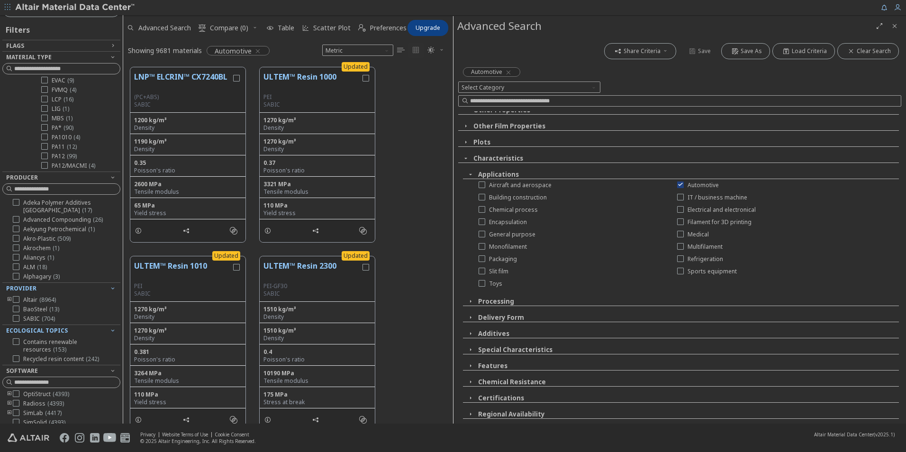
scroll to position [133, 0]
click at [73, 69] on input at bounding box center [62, 69] width 116 height 10
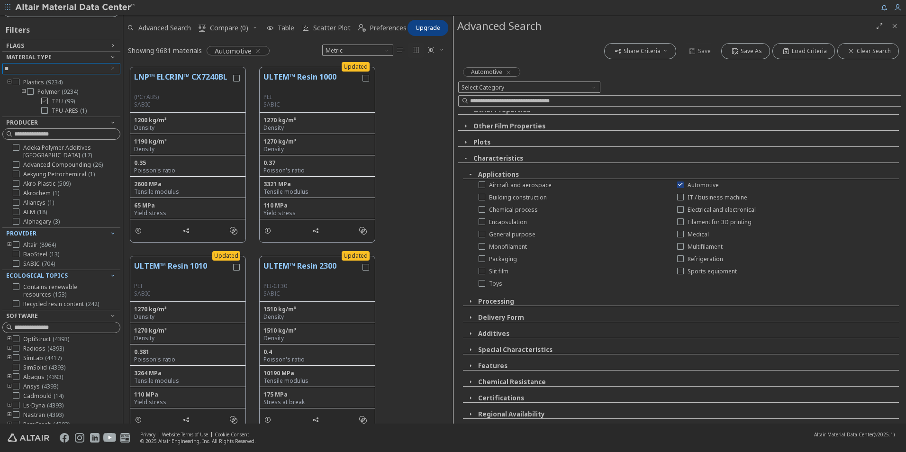
type input "**"
click at [56, 100] on span "TPU ( 99 )" at bounding box center [63, 102] width 23 height 8
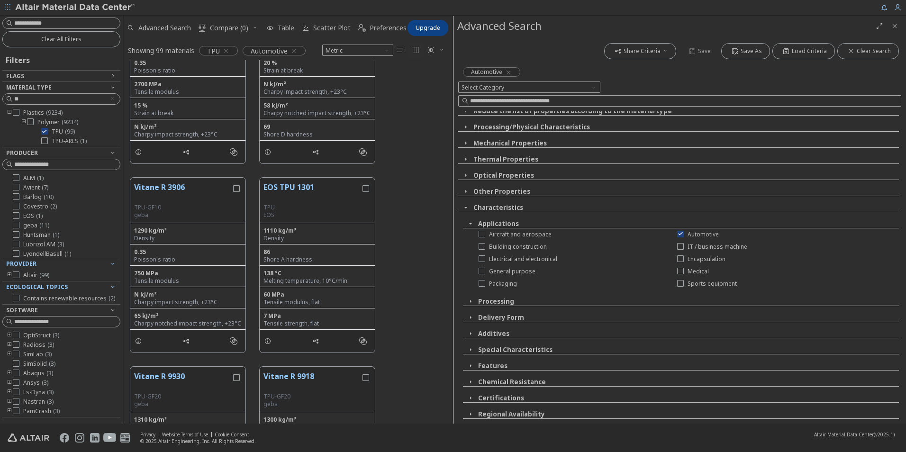
scroll to position [284, 0]
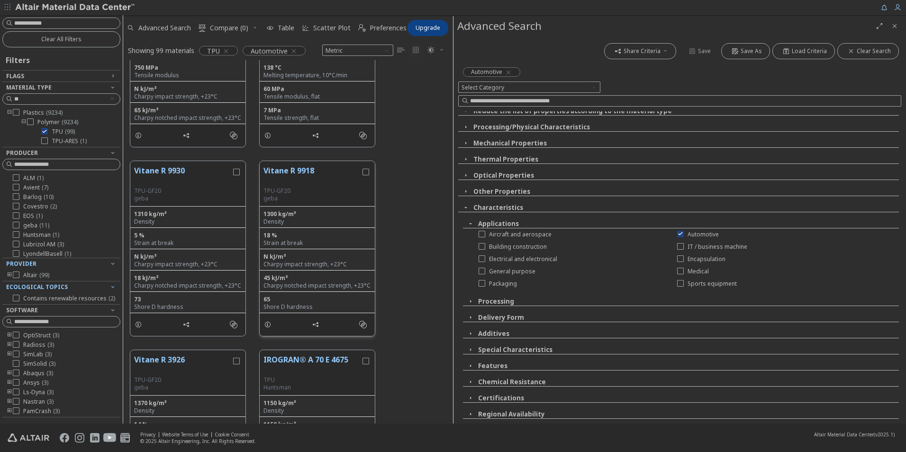
click at [292, 172] on button "Vitane R 9918" at bounding box center [312, 176] width 97 height 22
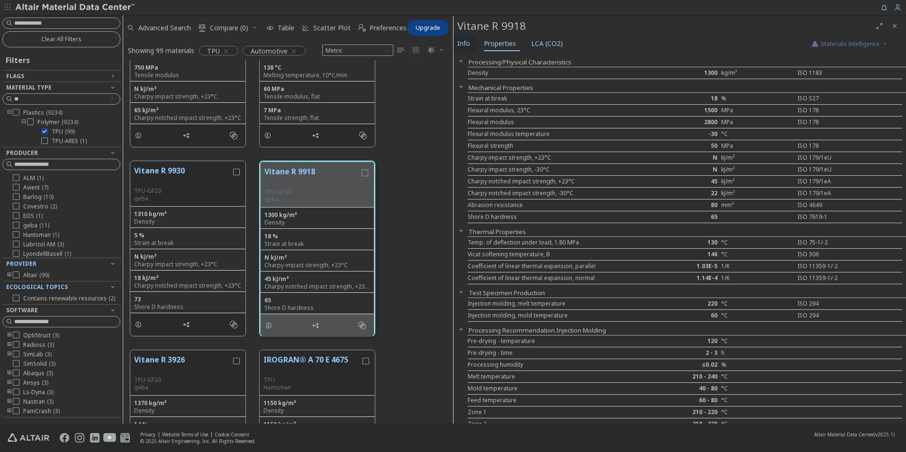
click at [463, 42] on span "Info" at bounding box center [463, 43] width 13 height 15
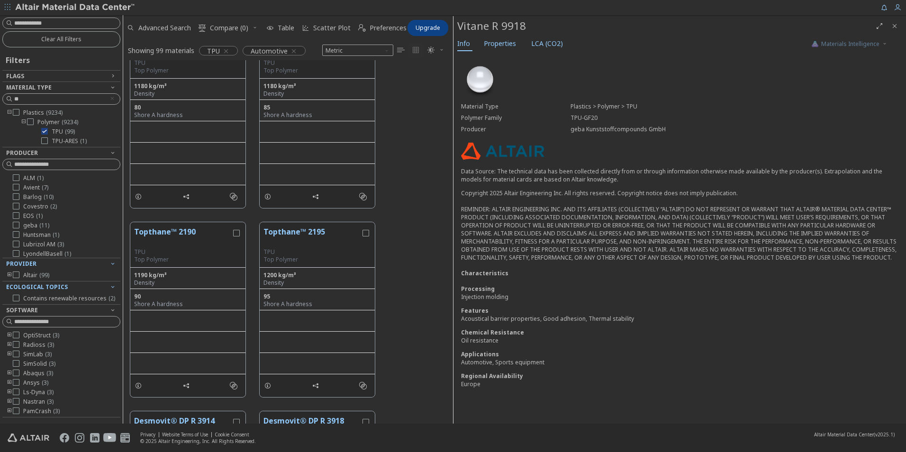
scroll to position [1043, 0]
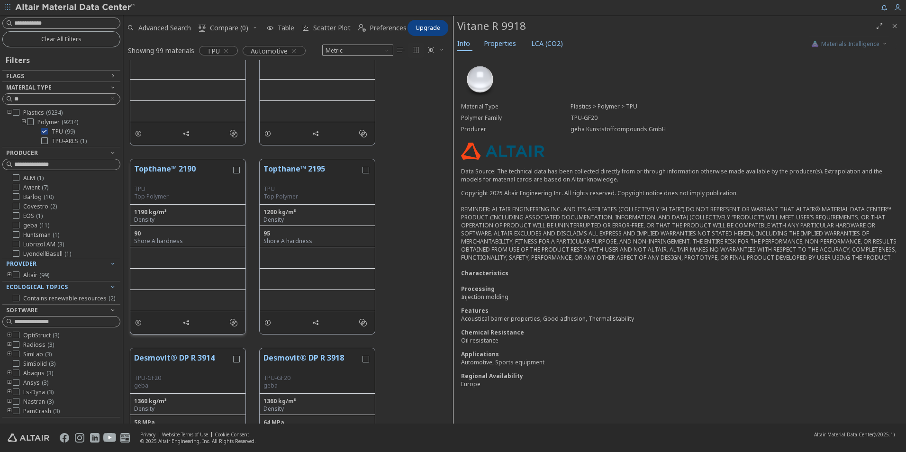
click at [170, 170] on button "Topthane™ 2190" at bounding box center [182, 174] width 97 height 22
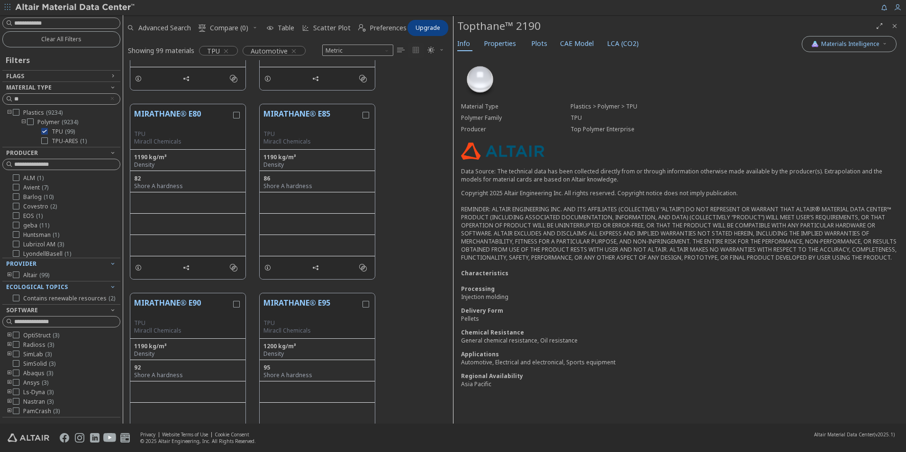
scroll to position [4361, 0]
